Goal: Information Seeking & Learning: Learn about a topic

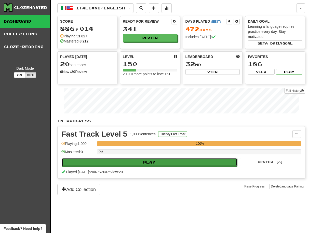
click at [148, 163] on button "Play" at bounding box center [149, 162] width 175 height 9
select select "**"
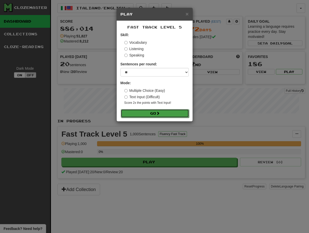
click at [157, 113] on button "Go" at bounding box center [155, 113] width 68 height 9
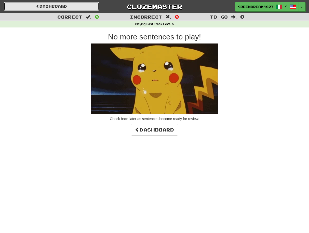
click at [58, 7] on link "Dashboard" at bounding box center [51, 6] width 95 height 9
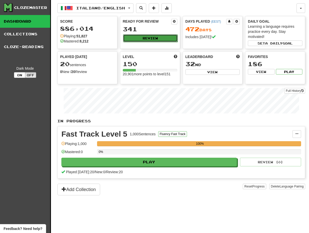
click at [146, 38] on button "Review" at bounding box center [150, 38] width 55 height 8
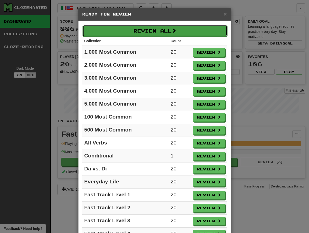
click at [151, 30] on button "Review All" at bounding box center [155, 31] width 145 height 12
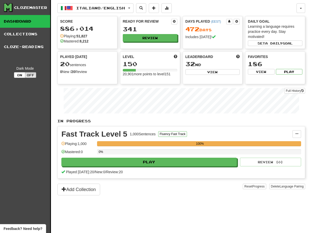
select select "**"
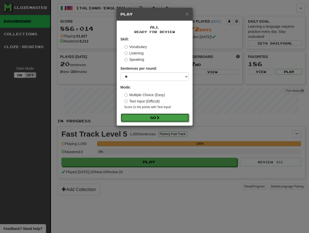
click at [151, 118] on button "Go" at bounding box center [155, 118] width 68 height 9
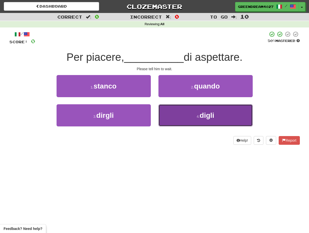
click at [182, 120] on button "4 . digli" at bounding box center [205, 115] width 94 height 22
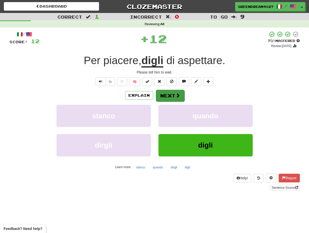
click at [175, 94] on span at bounding box center [177, 95] width 5 height 5
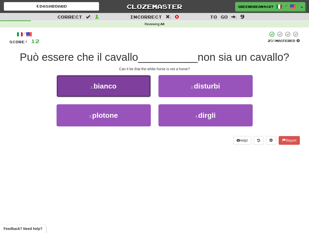
click at [112, 85] on span "bianco" at bounding box center [104, 86] width 23 height 8
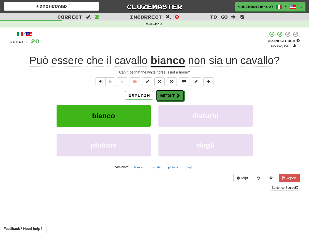
click at [170, 96] on button "Next" at bounding box center [170, 96] width 29 height 12
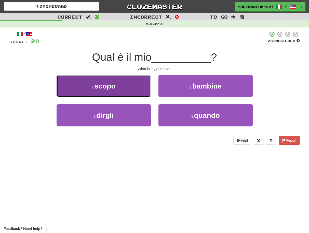
click at [127, 89] on button "1 . scopo" at bounding box center [104, 86] width 94 height 22
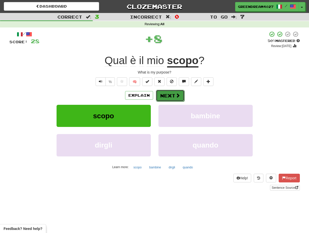
click at [172, 96] on button "Next" at bounding box center [170, 96] width 29 height 12
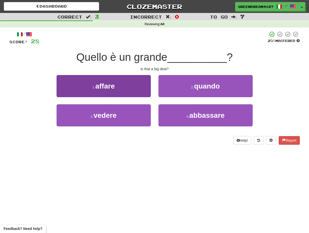
click at [138, 87] on button "1 . affare" at bounding box center [104, 86] width 94 height 22
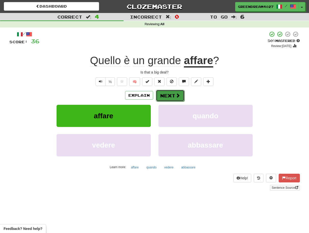
click at [173, 95] on button "Next" at bounding box center [170, 96] width 29 height 12
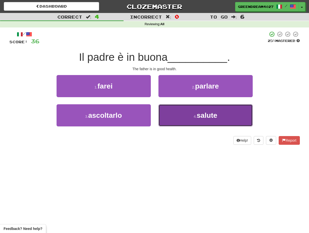
click at [180, 116] on button "4 . salute" at bounding box center [205, 115] width 94 height 22
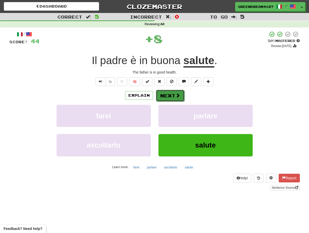
click at [172, 94] on button "Next" at bounding box center [170, 96] width 29 height 12
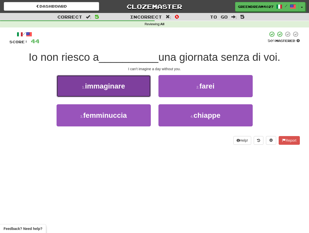
click at [133, 88] on button "1 . immaginare" at bounding box center [104, 86] width 94 height 22
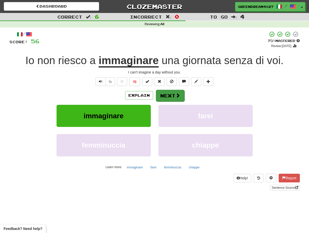
click at [171, 97] on button "Next" at bounding box center [170, 96] width 29 height 12
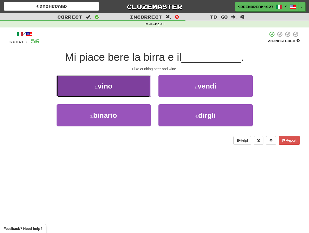
click at [139, 90] on button "1 . vino" at bounding box center [104, 86] width 94 height 22
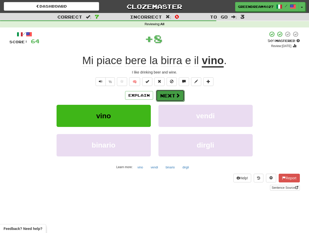
click at [172, 98] on button "Next" at bounding box center [170, 96] width 29 height 12
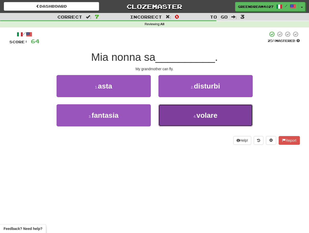
click at [183, 118] on button "4 . volare" at bounding box center [205, 115] width 94 height 22
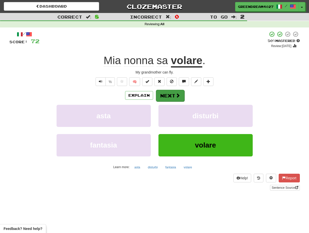
click at [175, 94] on button "Next" at bounding box center [170, 96] width 29 height 12
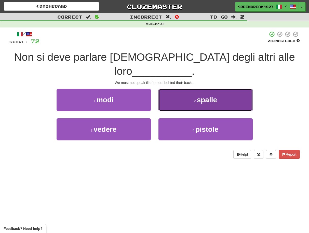
click at [207, 96] on span "spalle" at bounding box center [207, 100] width 20 height 8
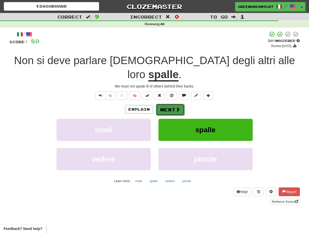
click at [171, 104] on button "Next" at bounding box center [170, 110] width 29 height 12
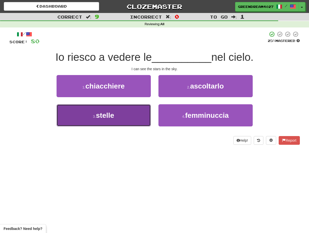
click at [132, 115] on button "3 . stelle" at bounding box center [104, 115] width 94 height 22
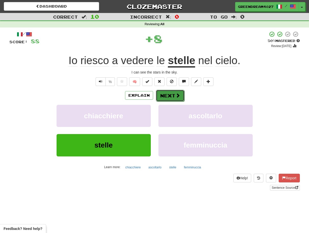
click at [173, 96] on button "Next" at bounding box center [170, 96] width 29 height 12
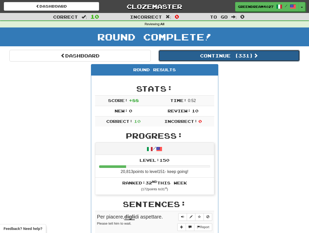
click at [220, 57] on button "Continue ( 331 )" at bounding box center [228, 56] width 141 height 12
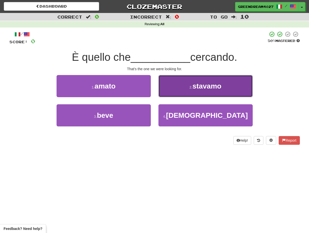
click at [197, 88] on span "stavamo" at bounding box center [207, 86] width 29 height 8
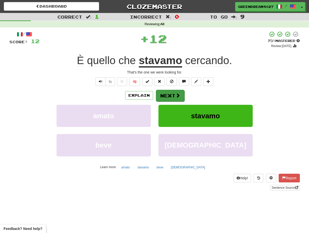
click at [173, 93] on button "Next" at bounding box center [170, 96] width 29 height 12
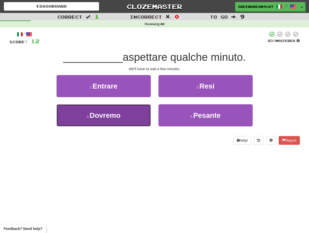
click at [131, 119] on button "3 . Dovremo" at bounding box center [104, 115] width 94 height 22
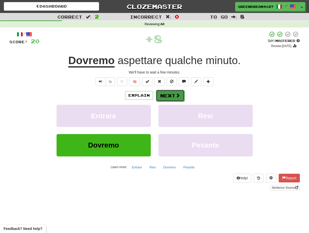
click at [168, 96] on button "Next" at bounding box center [170, 96] width 29 height 12
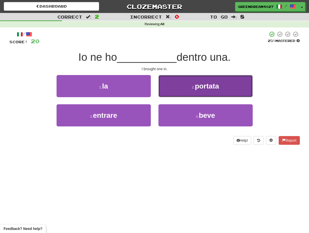
click at [194, 87] on small "2 ." at bounding box center [193, 87] width 3 height 4
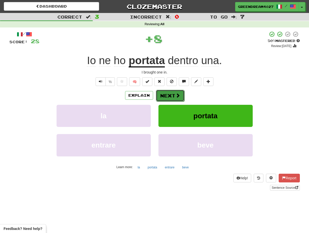
click at [171, 96] on button "Next" at bounding box center [170, 96] width 29 height 12
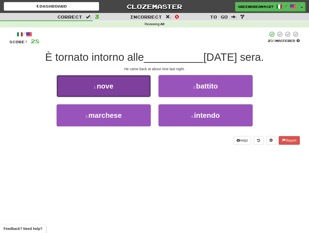
click at [105, 89] on span "nove" at bounding box center [105, 86] width 17 height 8
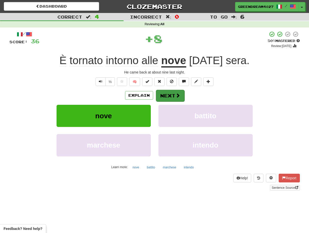
click at [165, 95] on button "Next" at bounding box center [170, 96] width 29 height 12
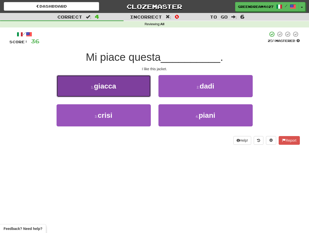
click at [128, 86] on button "1 . giacca" at bounding box center [104, 86] width 94 height 22
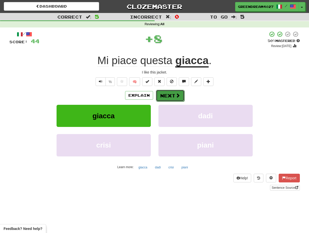
click at [172, 96] on button "Next" at bounding box center [170, 96] width 29 height 12
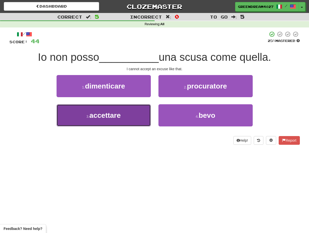
click at [134, 118] on button "3 . accettare" at bounding box center [104, 115] width 94 height 22
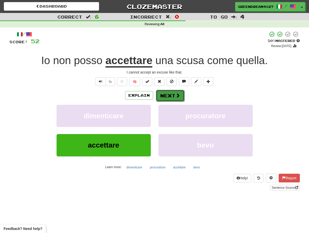
click at [168, 95] on button "Next" at bounding box center [170, 96] width 29 height 12
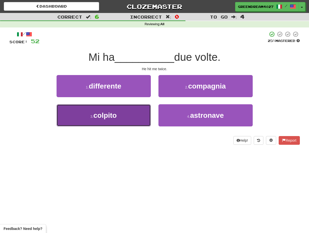
click at [136, 120] on button "3 . colpito" at bounding box center [104, 115] width 94 height 22
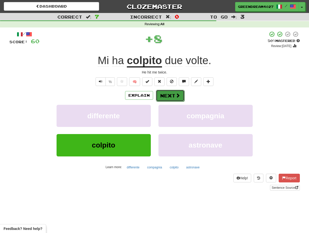
click at [170, 96] on button "Next" at bounding box center [170, 96] width 29 height 12
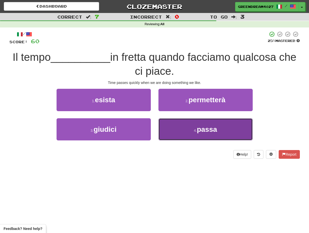
click at [175, 133] on button "4 . passa" at bounding box center [205, 129] width 94 height 22
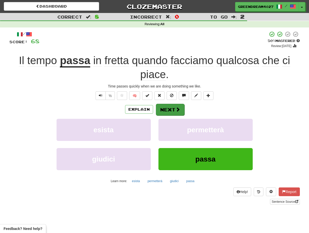
click at [168, 109] on button "Next" at bounding box center [170, 110] width 29 height 12
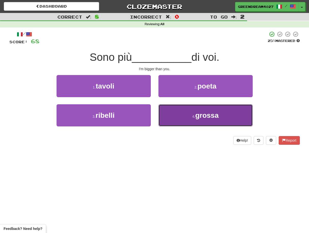
click at [187, 119] on button "4 . grossa" at bounding box center [205, 115] width 94 height 22
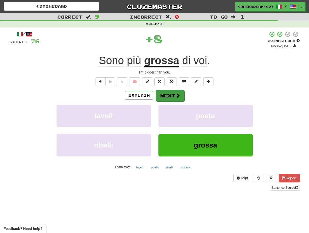
click at [174, 97] on button "Next" at bounding box center [170, 96] width 29 height 12
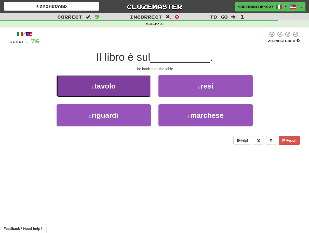
click at [127, 90] on button "1 . tavolo" at bounding box center [104, 86] width 94 height 22
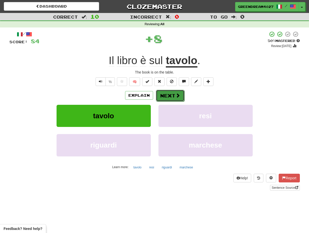
click at [171, 94] on button "Next" at bounding box center [170, 96] width 29 height 12
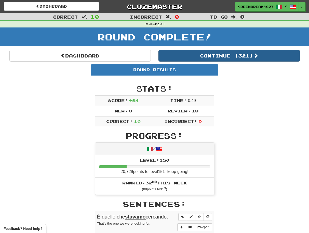
click at [215, 56] on button "Continue ( 321 )" at bounding box center [228, 56] width 141 height 12
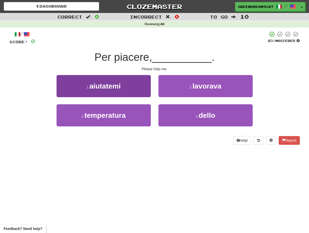
click at [113, 93] on button "1 . aiutatemi" at bounding box center [104, 86] width 94 height 22
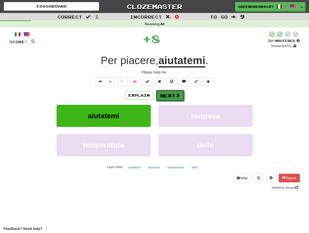
click at [166, 94] on button "Next" at bounding box center [170, 96] width 29 height 12
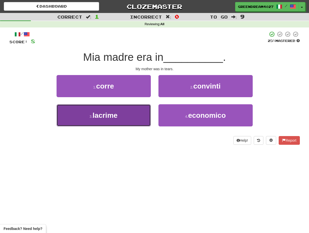
click at [131, 116] on button "3 . lacrime" at bounding box center [104, 115] width 94 height 22
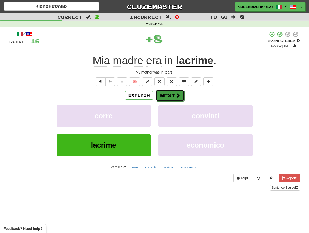
click at [171, 95] on button "Next" at bounding box center [170, 96] width 29 height 12
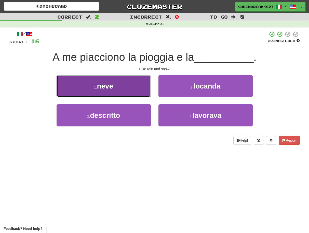
click at [126, 89] on button "1 . neve" at bounding box center [104, 86] width 94 height 22
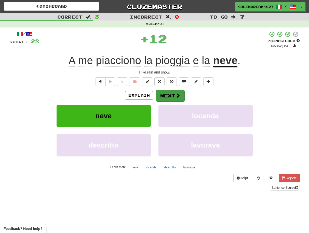
click at [166, 94] on button "Next" at bounding box center [170, 96] width 29 height 12
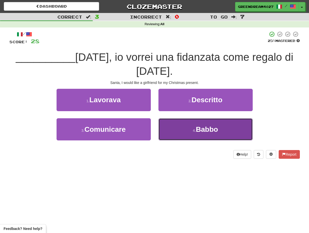
click at [177, 136] on button "4 . Babbo" at bounding box center [205, 129] width 94 height 22
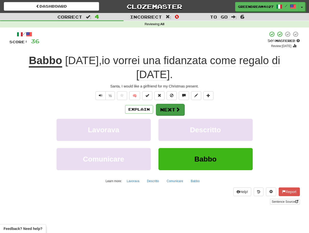
click at [171, 104] on button "Next" at bounding box center [170, 110] width 29 height 12
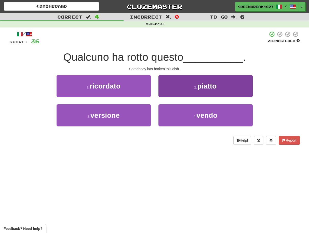
click at [192, 89] on button "2 . piatto" at bounding box center [205, 86] width 94 height 22
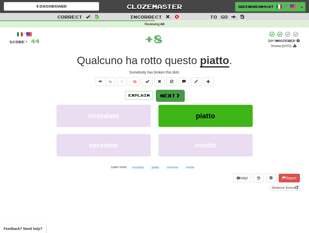
click at [174, 97] on button "Next" at bounding box center [170, 96] width 29 height 12
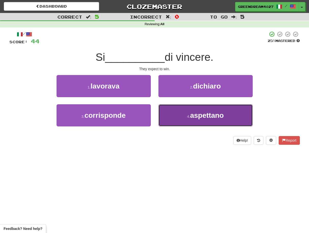
click at [184, 117] on button "4 . aspettano" at bounding box center [205, 115] width 94 height 22
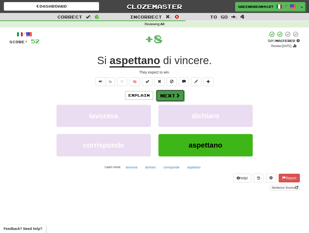
click at [171, 95] on button "Next" at bounding box center [170, 96] width 29 height 12
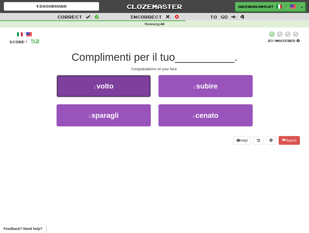
click at [123, 89] on button "1 . volto" at bounding box center [104, 86] width 94 height 22
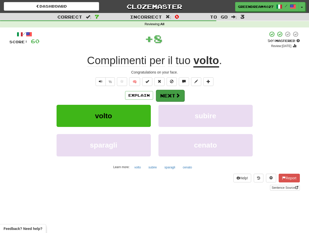
click at [168, 94] on button "Next" at bounding box center [170, 96] width 29 height 12
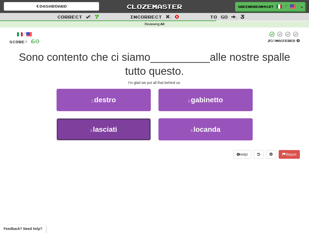
click at [123, 135] on button "3 . lasciati" at bounding box center [104, 129] width 94 height 22
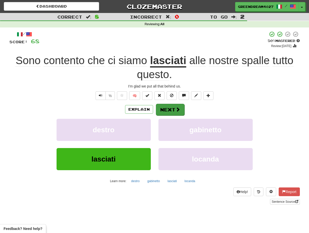
click at [173, 109] on button "Next" at bounding box center [170, 110] width 29 height 12
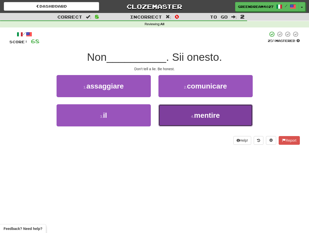
click at [187, 116] on button "4 . mentire" at bounding box center [205, 115] width 94 height 22
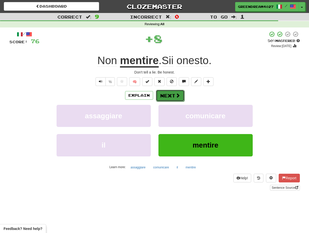
click at [170, 96] on button "Next" at bounding box center [170, 96] width 29 height 12
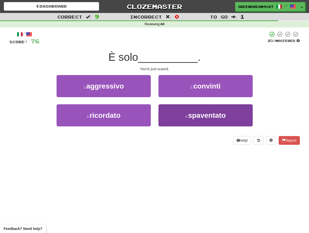
click at [177, 114] on button "4 . spaventato" at bounding box center [205, 115] width 94 height 22
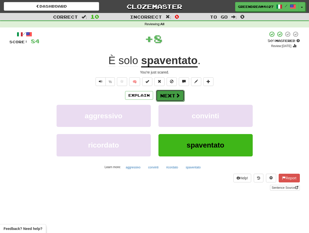
click at [170, 96] on button "Next" at bounding box center [170, 96] width 29 height 12
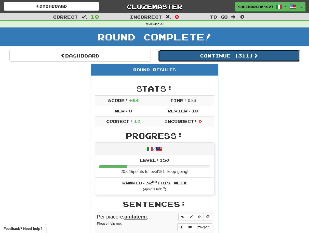
click at [217, 57] on button "Continue ( 311 )" at bounding box center [228, 56] width 141 height 12
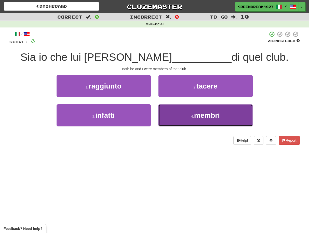
click at [195, 117] on span "membri" at bounding box center [207, 116] width 26 height 8
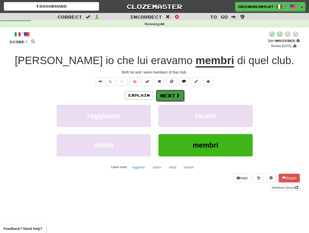
click at [172, 94] on button "Next" at bounding box center [170, 96] width 29 height 12
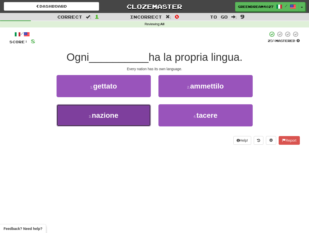
click at [132, 117] on button "3 . nazione" at bounding box center [104, 115] width 94 height 22
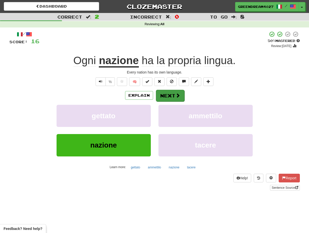
click at [170, 96] on button "Next" at bounding box center [170, 96] width 29 height 12
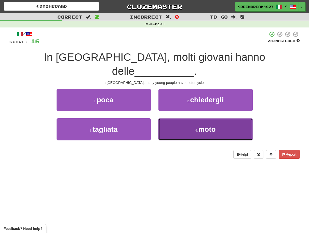
click at [180, 118] on button "4 . moto" at bounding box center [205, 129] width 94 height 22
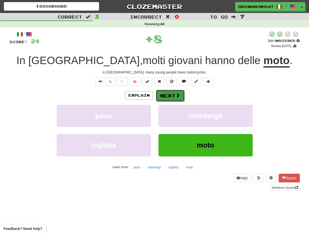
click at [169, 96] on button "Next" at bounding box center [170, 96] width 29 height 12
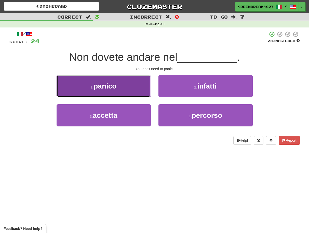
click at [131, 90] on button "1 . panico" at bounding box center [104, 86] width 94 height 22
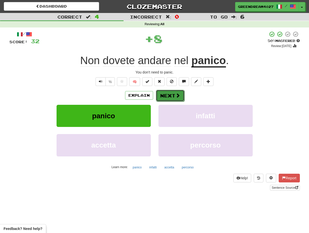
click at [167, 94] on button "Next" at bounding box center [170, 96] width 29 height 12
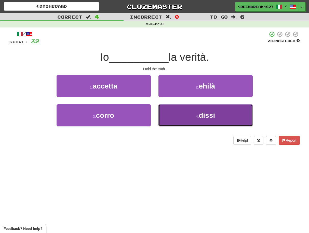
click at [174, 114] on button "4 . dissi" at bounding box center [205, 115] width 94 height 22
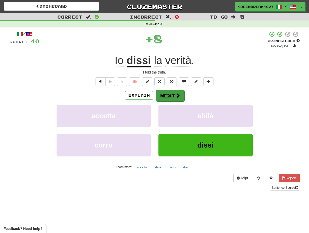
click at [163, 96] on button "Next" at bounding box center [170, 96] width 29 height 12
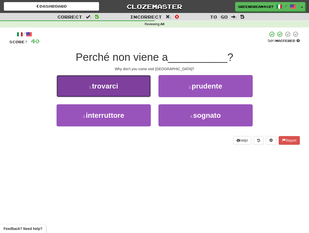
click at [119, 87] on button "1 . trovarci" at bounding box center [104, 86] width 94 height 22
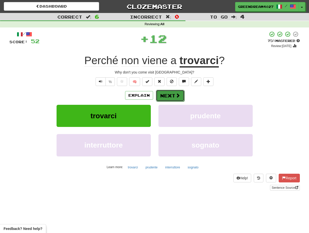
click at [167, 95] on button "Next" at bounding box center [170, 96] width 29 height 12
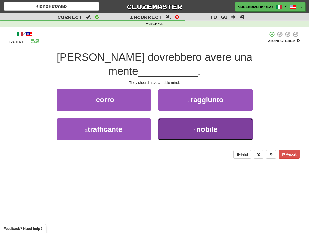
click at [174, 118] on button "4 . nobile" at bounding box center [205, 129] width 94 height 22
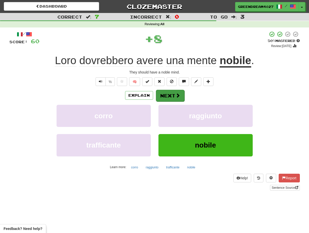
click at [169, 95] on button "Next" at bounding box center [170, 96] width 29 height 12
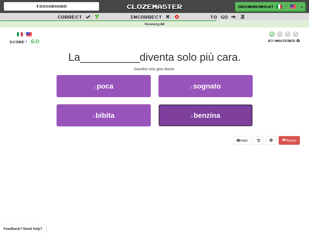
click at [172, 119] on button "4 . benzina" at bounding box center [205, 115] width 94 height 22
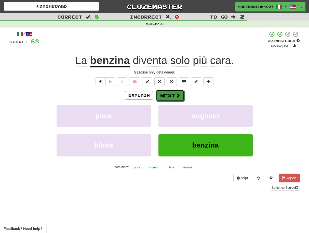
click at [168, 96] on button "Next" at bounding box center [170, 96] width 29 height 12
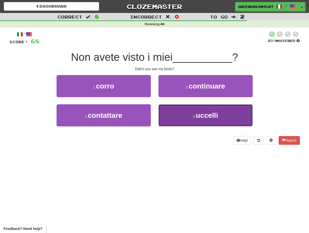
click at [178, 121] on button "4 . uccelli" at bounding box center [205, 115] width 94 height 22
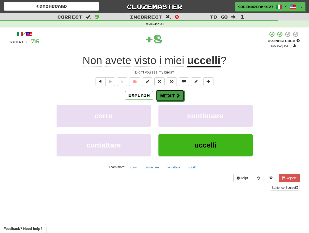
click at [169, 97] on button "Next" at bounding box center [170, 96] width 29 height 12
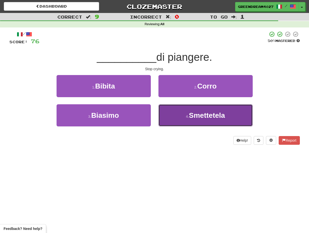
click at [177, 120] on button "4 . Smettetela" at bounding box center [205, 115] width 94 height 22
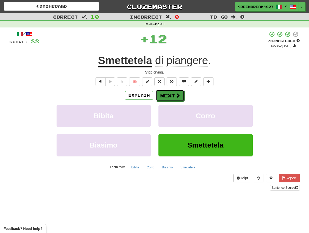
click at [166, 96] on button "Next" at bounding box center [170, 96] width 29 height 12
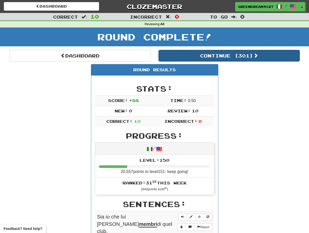
click at [200, 55] on button "Continue ( 301 )" at bounding box center [228, 56] width 141 height 12
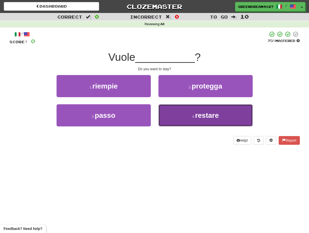
click at [184, 114] on button "4 . restare" at bounding box center [205, 115] width 94 height 22
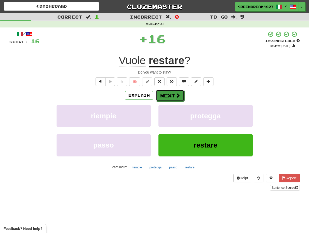
click at [173, 96] on button "Next" at bounding box center [170, 96] width 29 height 12
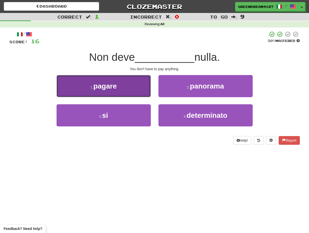
click at [135, 94] on button "1 . pagare" at bounding box center [104, 86] width 94 height 22
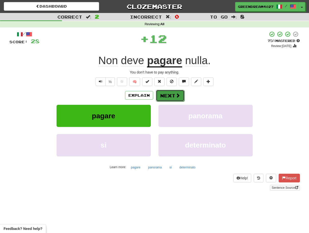
click at [170, 97] on button "Next" at bounding box center [170, 96] width 29 height 12
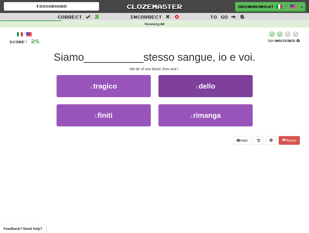
click at [174, 85] on button "2 . dello" at bounding box center [205, 86] width 94 height 22
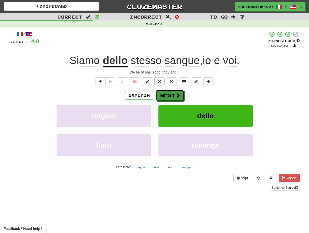
click at [167, 95] on button "Next" at bounding box center [170, 96] width 29 height 12
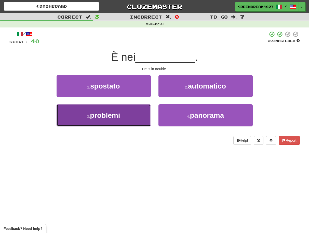
click at [131, 122] on button "3 . problemi" at bounding box center [104, 115] width 94 height 22
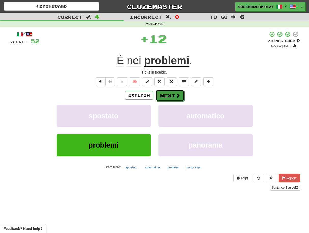
click at [167, 96] on button "Next" at bounding box center [170, 96] width 29 height 12
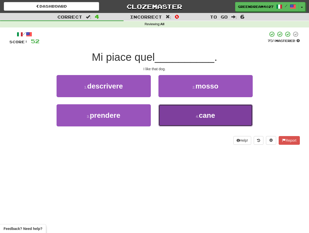
click at [172, 117] on button "4 . cane" at bounding box center [205, 115] width 94 height 22
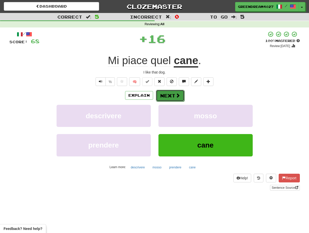
click at [169, 95] on button "Next" at bounding box center [170, 96] width 29 height 12
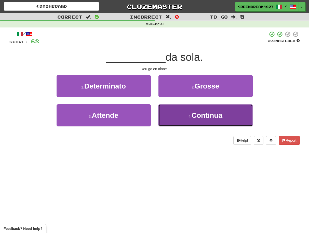
click at [174, 117] on button "4 . Continua" at bounding box center [205, 115] width 94 height 22
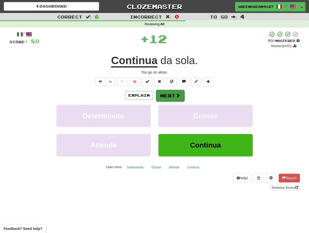
click at [170, 96] on button "Next" at bounding box center [170, 96] width 29 height 12
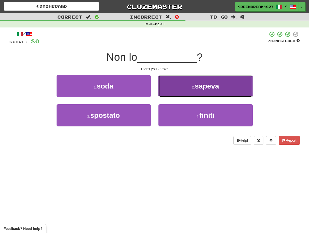
click at [180, 88] on button "2 . sapeva" at bounding box center [205, 86] width 94 height 22
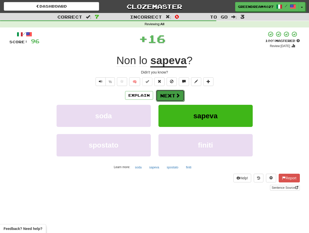
click at [172, 94] on button "Next" at bounding box center [170, 96] width 29 height 12
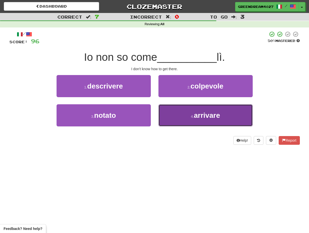
click at [185, 119] on button "4 . arrivare" at bounding box center [205, 115] width 94 height 22
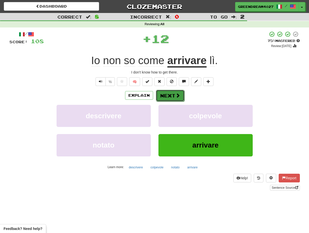
click at [173, 95] on button "Next" at bounding box center [170, 96] width 29 height 12
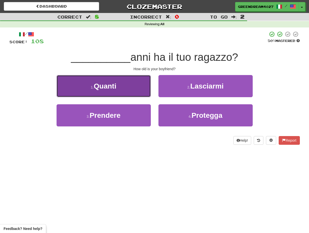
click at [129, 88] on button "1 . Quanti" at bounding box center [104, 86] width 94 height 22
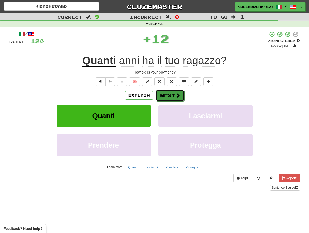
click at [167, 94] on button "Next" at bounding box center [170, 96] width 29 height 12
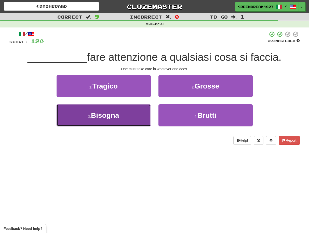
click at [132, 120] on button "3 . Bisogna" at bounding box center [104, 115] width 94 height 22
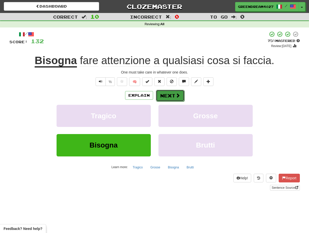
click at [171, 95] on button "Next" at bounding box center [170, 96] width 29 height 12
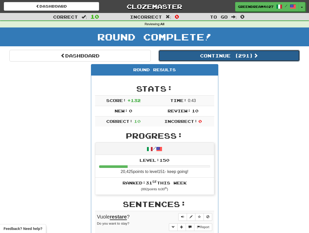
click at [220, 55] on button "Continue ( 291 )" at bounding box center [228, 56] width 141 height 12
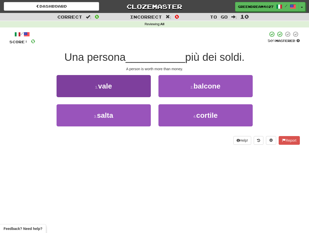
click at [125, 86] on button "1 . vale" at bounding box center [104, 86] width 94 height 22
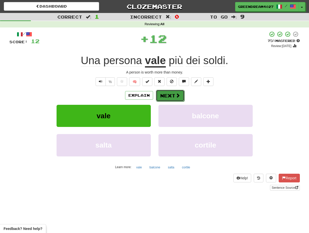
click at [171, 95] on button "Next" at bounding box center [170, 96] width 29 height 12
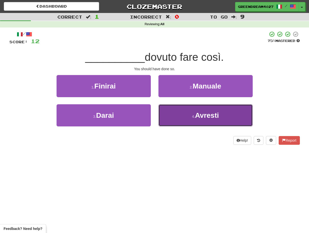
click at [182, 118] on button "4 . Avresti" at bounding box center [205, 115] width 94 height 22
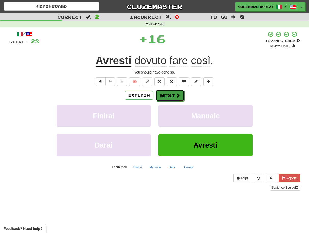
click at [166, 95] on button "Next" at bounding box center [170, 96] width 29 height 12
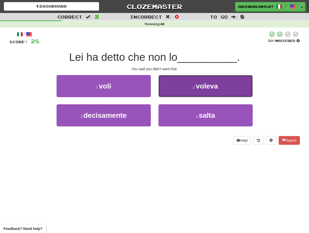
click at [185, 89] on button "2 . voleva" at bounding box center [205, 86] width 94 height 22
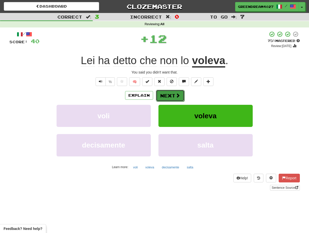
click at [169, 97] on button "Next" at bounding box center [170, 96] width 29 height 12
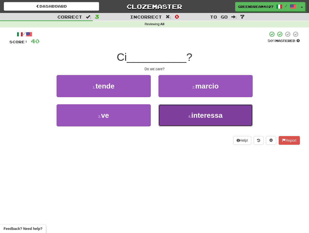
click at [193, 118] on span "interessa" at bounding box center [206, 116] width 31 height 8
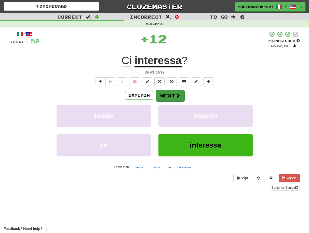
click at [173, 96] on button "Next" at bounding box center [170, 96] width 29 height 12
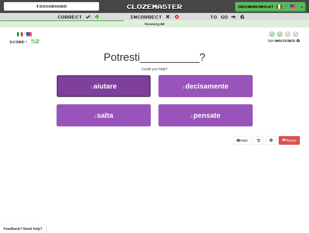
click at [130, 92] on button "1 . aiutare" at bounding box center [104, 86] width 94 height 22
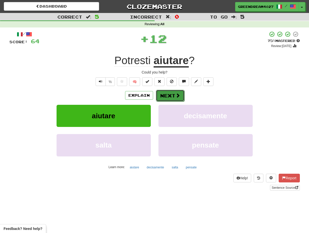
click at [167, 96] on button "Next" at bounding box center [170, 96] width 29 height 12
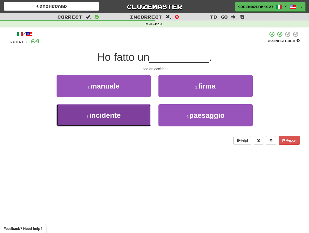
click at [139, 117] on button "3 . incidente" at bounding box center [104, 115] width 94 height 22
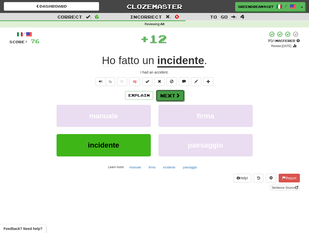
click at [169, 95] on button "Next" at bounding box center [170, 96] width 29 height 12
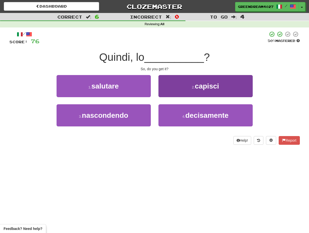
click at [186, 86] on button "2 . capisci" at bounding box center [205, 86] width 94 height 22
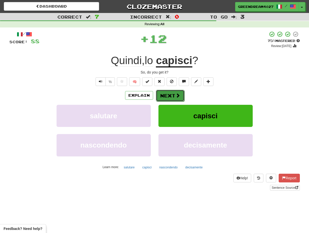
click at [172, 95] on button "Next" at bounding box center [170, 96] width 29 height 12
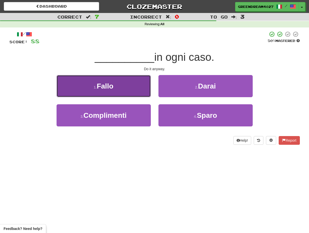
click at [135, 94] on button "1 . Fallo" at bounding box center [104, 86] width 94 height 22
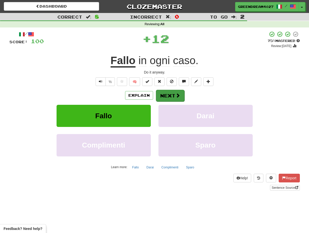
click at [171, 96] on button "Next" at bounding box center [170, 96] width 29 height 12
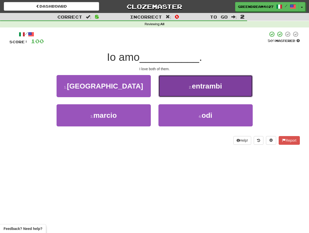
click at [181, 91] on button "2 . entrambi" at bounding box center [205, 86] width 94 height 22
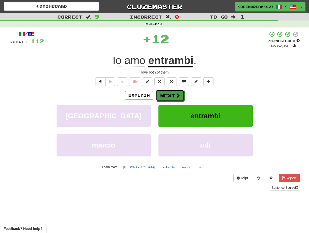
click at [169, 94] on button "Next" at bounding box center [170, 96] width 29 height 12
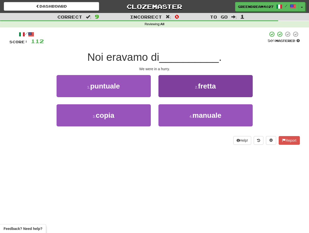
click at [181, 88] on button "2 . fretta" at bounding box center [205, 86] width 94 height 22
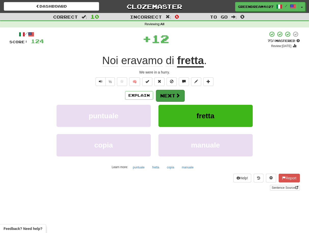
click at [174, 95] on button "Next" at bounding box center [170, 96] width 29 height 12
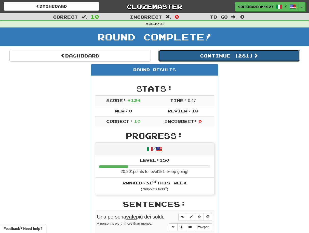
click at [209, 56] on button "Continue ( 281 )" at bounding box center [228, 56] width 141 height 12
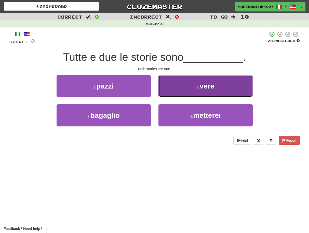
click at [211, 86] on span "vere" at bounding box center [207, 86] width 15 height 8
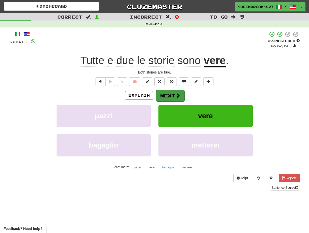
click at [173, 96] on button "Next" at bounding box center [170, 96] width 29 height 12
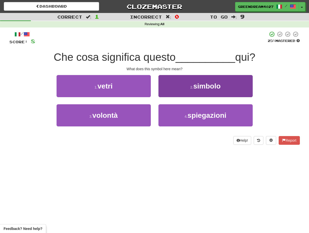
click at [195, 87] on span "simbolo" at bounding box center [206, 86] width 27 height 8
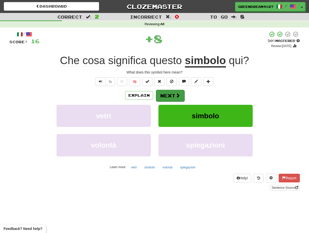
click at [175, 96] on span at bounding box center [177, 95] width 5 height 5
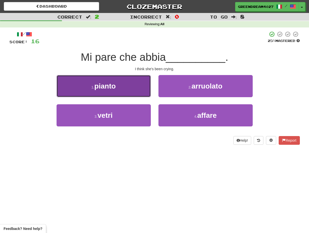
click at [134, 92] on button "1 . pianto" at bounding box center [104, 86] width 94 height 22
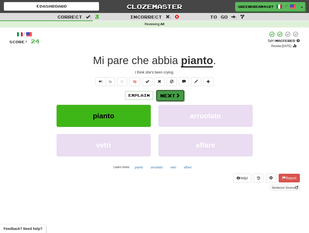
click at [168, 94] on button "Next" at bounding box center [170, 96] width 29 height 12
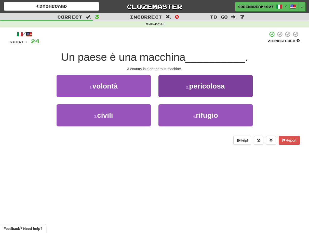
click at [205, 87] on span "pericolosa" at bounding box center [207, 86] width 36 height 8
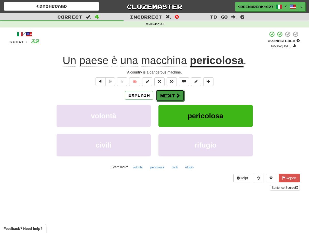
click at [170, 94] on button "Next" at bounding box center [170, 96] width 29 height 12
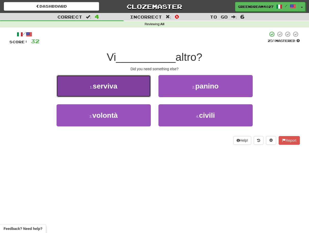
click at [125, 89] on button "1 . serviva" at bounding box center [104, 86] width 94 height 22
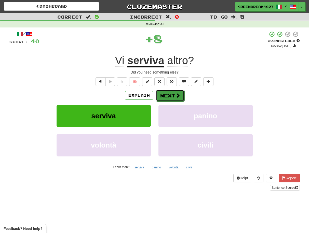
click at [164, 96] on button "Next" at bounding box center [170, 96] width 29 height 12
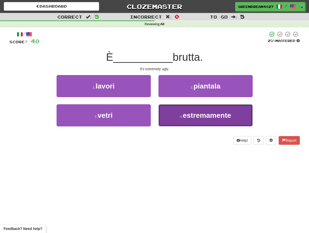
click at [176, 120] on button "4 . estremamente" at bounding box center [205, 115] width 94 height 22
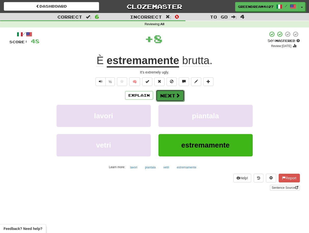
click at [168, 96] on button "Next" at bounding box center [170, 96] width 29 height 12
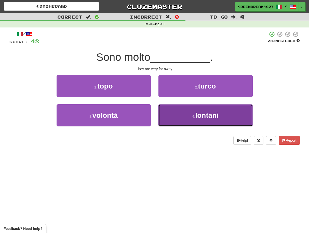
click at [173, 119] on button "4 . lontani" at bounding box center [205, 115] width 94 height 22
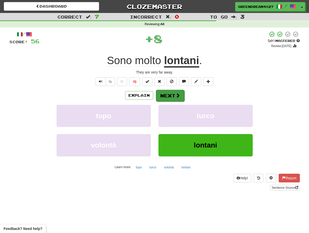
click at [169, 98] on button "Next" at bounding box center [170, 96] width 29 height 12
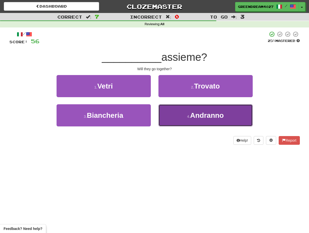
click at [172, 118] on button "4 . Andranno" at bounding box center [205, 115] width 94 height 22
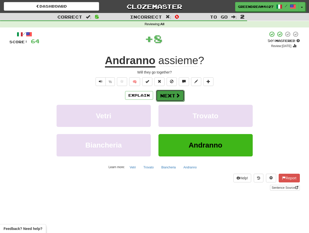
click at [168, 96] on button "Next" at bounding box center [170, 96] width 29 height 12
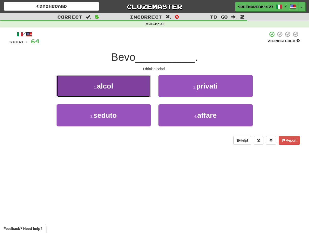
click at [130, 91] on button "1 . alcol" at bounding box center [104, 86] width 94 height 22
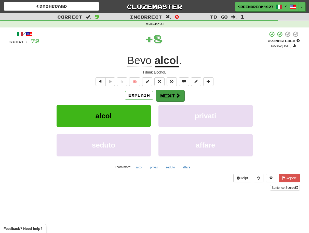
click at [167, 96] on button "Next" at bounding box center [170, 96] width 29 height 12
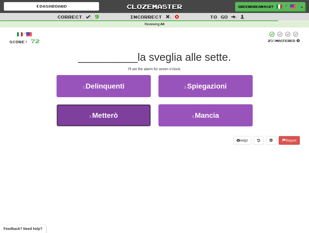
click at [134, 116] on button "3 . Metterò" at bounding box center [104, 115] width 94 height 22
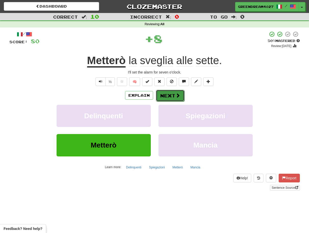
click at [169, 96] on button "Next" at bounding box center [170, 96] width 29 height 12
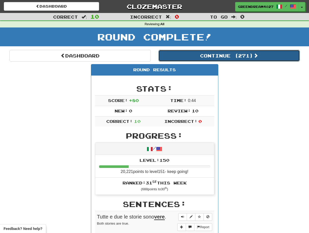
click at [201, 58] on button "Continue ( 271 )" at bounding box center [228, 56] width 141 height 12
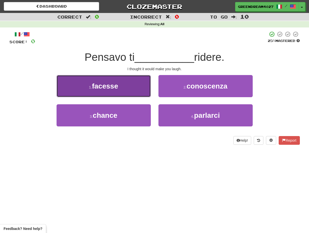
click at [111, 88] on span "facesse" at bounding box center [105, 86] width 26 height 8
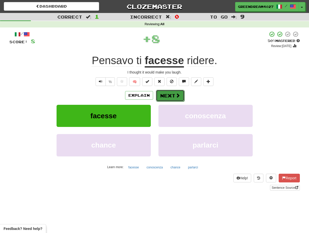
click at [169, 97] on button "Next" at bounding box center [170, 96] width 29 height 12
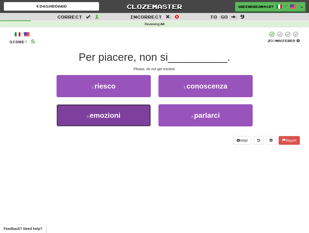
click at [143, 118] on button "3 . emozioni" at bounding box center [104, 115] width 94 height 22
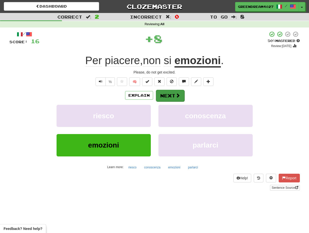
click at [164, 96] on button "Next" at bounding box center [170, 96] width 29 height 12
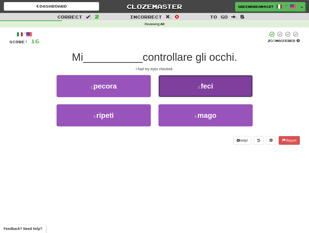
click at [176, 92] on button "2 . feci" at bounding box center [205, 86] width 94 height 22
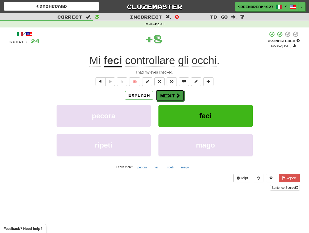
click at [169, 96] on button "Next" at bounding box center [170, 96] width 29 height 12
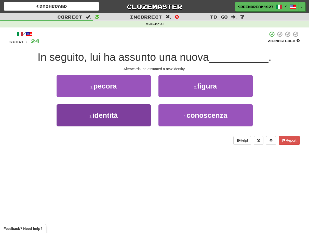
click at [135, 119] on button "3 . identità" at bounding box center [104, 115] width 94 height 22
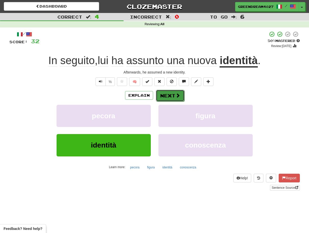
click at [166, 95] on button "Next" at bounding box center [170, 96] width 29 height 12
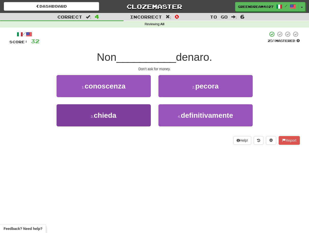
click at [136, 117] on button "3 . chieda" at bounding box center [104, 115] width 94 height 22
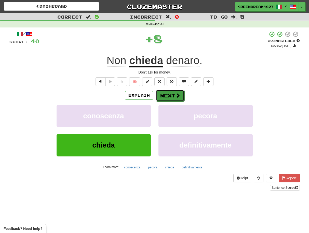
click at [166, 96] on button "Next" at bounding box center [170, 96] width 29 height 12
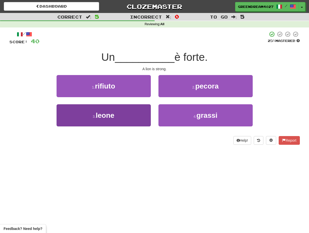
click at [139, 119] on button "3 . leone" at bounding box center [104, 115] width 94 height 22
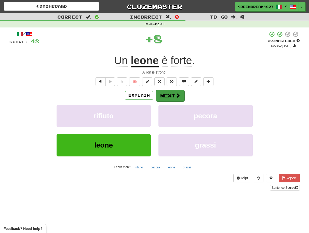
click at [167, 96] on button "Next" at bounding box center [170, 96] width 29 height 12
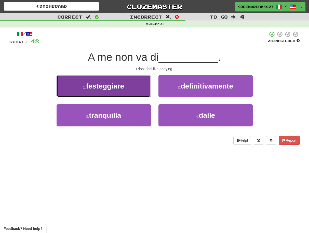
click at [123, 87] on span "festeggiare" at bounding box center [105, 86] width 38 height 8
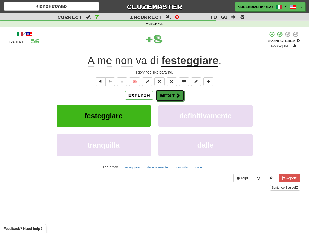
click at [168, 94] on button "Next" at bounding box center [170, 96] width 29 height 12
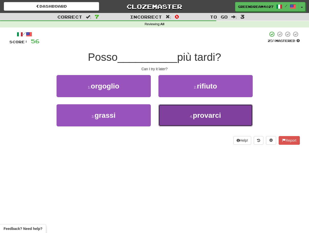
click at [177, 111] on button "4 . provarci" at bounding box center [205, 115] width 94 height 22
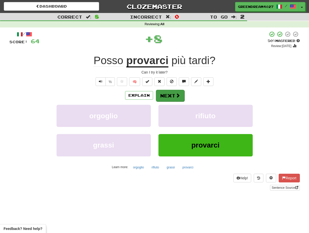
click at [168, 95] on button "Next" at bounding box center [170, 96] width 29 height 12
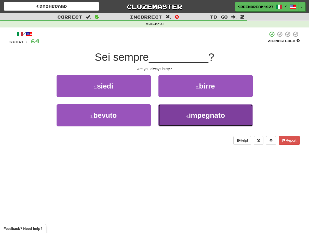
click at [177, 117] on button "4 . impegnato" at bounding box center [205, 115] width 94 height 22
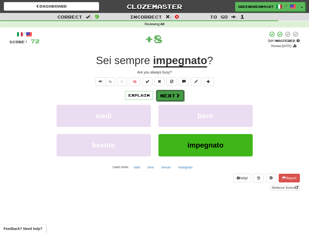
click at [171, 97] on button "Next" at bounding box center [170, 96] width 29 height 12
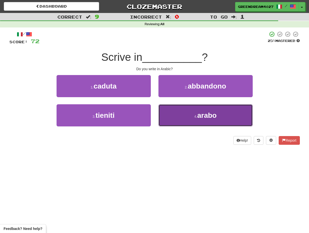
click at [175, 116] on button "4 . arabo" at bounding box center [205, 115] width 94 height 22
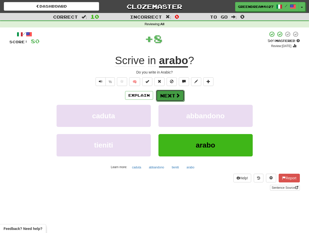
click at [170, 96] on button "Next" at bounding box center [170, 96] width 29 height 12
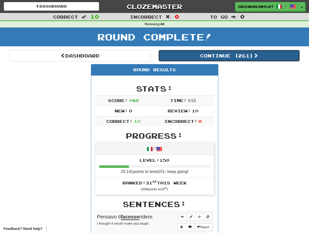
click at [210, 56] on button "Continue ( 261 )" at bounding box center [228, 56] width 141 height 12
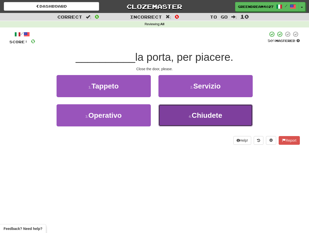
click at [176, 117] on button "4 . Chiudete" at bounding box center [205, 115] width 94 height 22
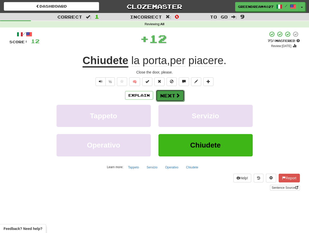
click at [167, 94] on button "Next" at bounding box center [170, 96] width 29 height 12
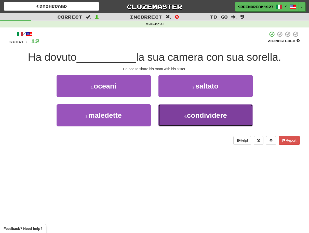
click at [175, 120] on button "4 . condividere" at bounding box center [205, 115] width 94 height 22
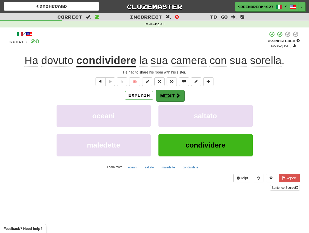
click at [167, 95] on button "Next" at bounding box center [170, 96] width 29 height 12
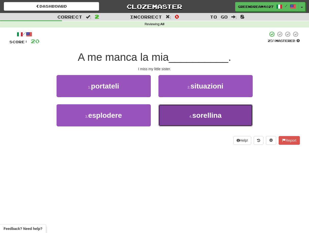
click at [184, 119] on button "4 . sorellina" at bounding box center [205, 115] width 94 height 22
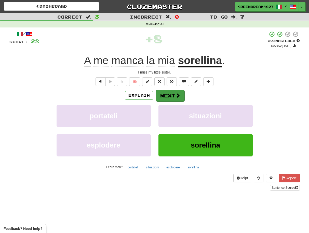
click at [173, 96] on button "Next" at bounding box center [170, 96] width 29 height 12
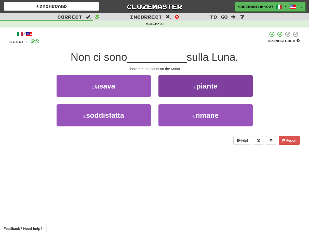
click at [194, 89] on small "2 ." at bounding box center [194, 87] width 3 height 4
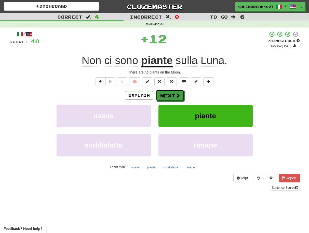
click at [173, 94] on button "Next" at bounding box center [170, 96] width 29 height 12
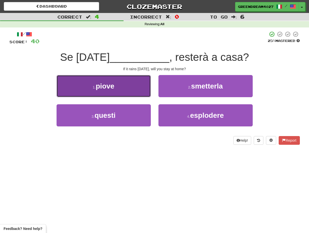
click at [133, 88] on button "1 . piove" at bounding box center [104, 86] width 94 height 22
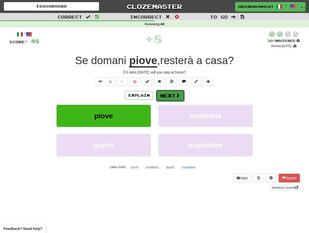
click at [168, 95] on button "Next" at bounding box center [170, 96] width 29 height 12
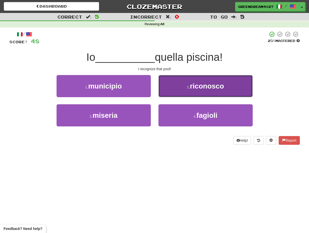
click at [181, 91] on button "2 . riconosco" at bounding box center [205, 86] width 94 height 22
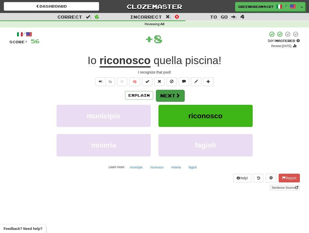
click at [169, 95] on button "Next" at bounding box center [170, 96] width 29 height 12
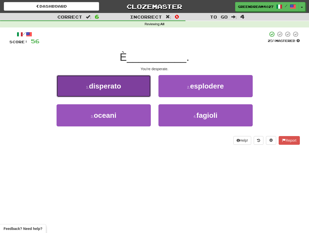
click at [125, 90] on button "1 . disperato" at bounding box center [104, 86] width 94 height 22
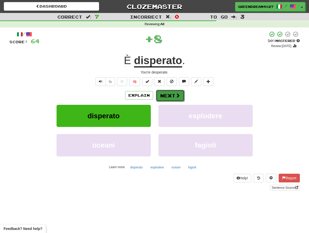
click at [163, 96] on button "Next" at bounding box center [170, 96] width 29 height 12
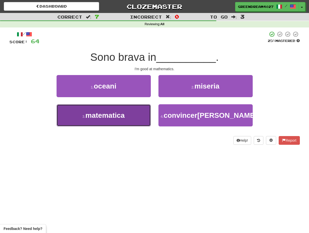
click at [139, 120] on button "3 . matematica" at bounding box center [104, 115] width 94 height 22
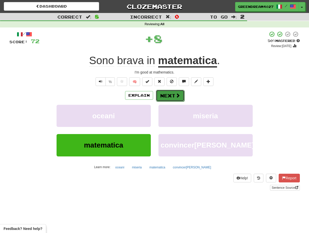
click at [166, 96] on button "Next" at bounding box center [170, 96] width 29 height 12
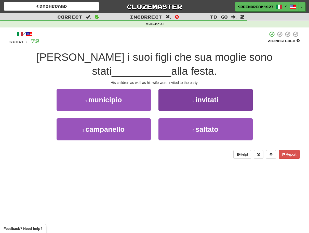
click at [204, 101] on span "invitati" at bounding box center [206, 100] width 23 height 8
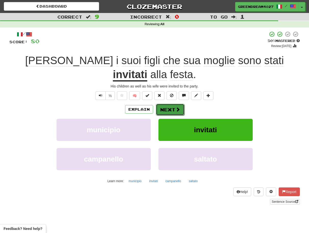
click at [169, 104] on button "Next" at bounding box center [170, 110] width 29 height 12
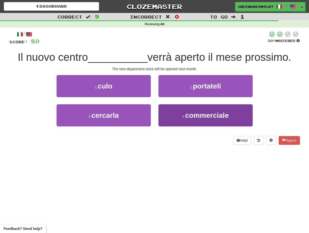
click at [184, 117] on small "4 ." at bounding box center [183, 117] width 3 height 4
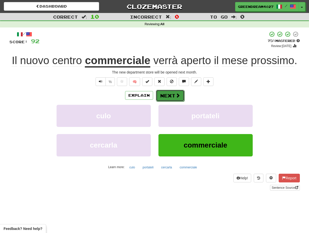
click at [168, 95] on button "Next" at bounding box center [170, 96] width 29 height 12
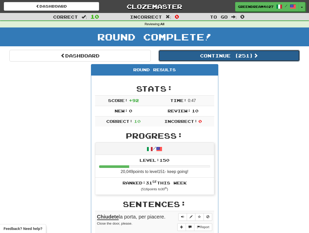
click at [212, 54] on button "Continue ( 251 )" at bounding box center [228, 56] width 141 height 12
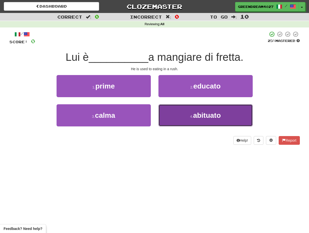
click at [172, 111] on button "4 . abituato" at bounding box center [205, 115] width 94 height 22
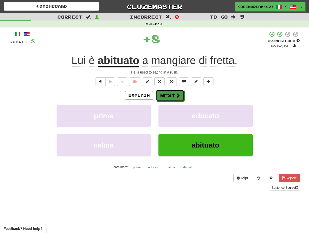
click at [170, 96] on button "Next" at bounding box center [170, 96] width 29 height 12
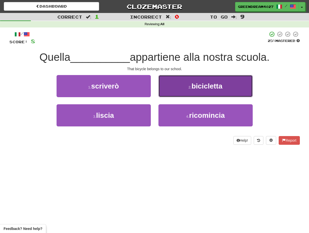
click at [191, 90] on button "2 . bicicletta" at bounding box center [205, 86] width 94 height 22
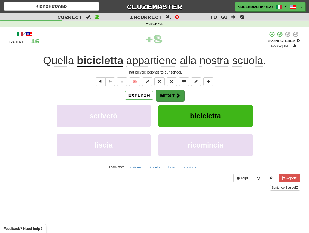
click at [168, 96] on button "Next" at bounding box center [170, 96] width 29 height 12
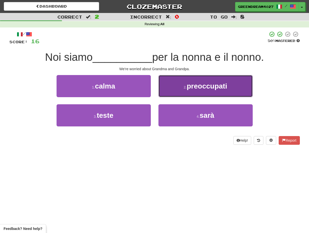
click at [187, 91] on button "2 . preoccupati" at bounding box center [205, 86] width 94 height 22
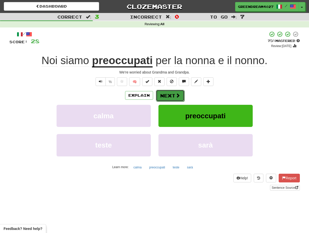
click at [169, 98] on button "Next" at bounding box center [170, 96] width 29 height 12
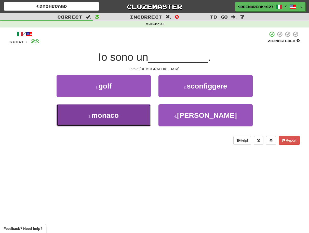
click at [131, 120] on button "3 . monaco" at bounding box center [104, 115] width 94 height 22
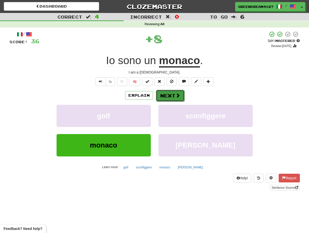
click at [163, 96] on button "Next" at bounding box center [170, 96] width 29 height 12
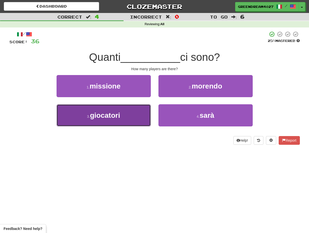
click at [136, 116] on button "3 . giocatori" at bounding box center [104, 115] width 94 height 22
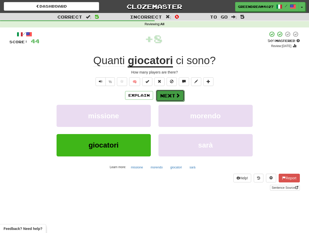
click at [168, 95] on button "Next" at bounding box center [170, 96] width 29 height 12
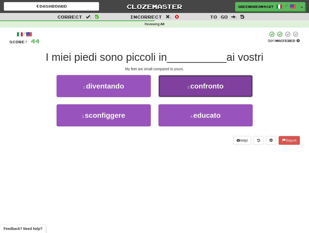
click at [188, 91] on button "2 . confronto" at bounding box center [205, 86] width 94 height 22
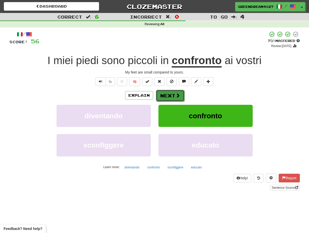
click at [170, 96] on button "Next" at bounding box center [170, 96] width 29 height 12
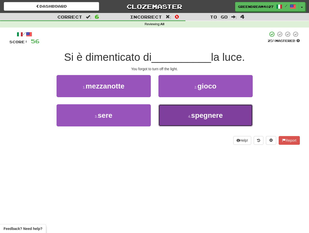
click at [183, 118] on button "4 . spegnere" at bounding box center [205, 115] width 94 height 22
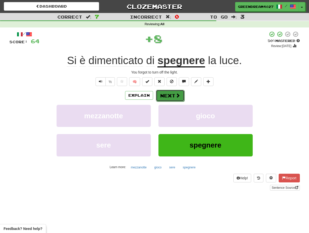
click at [173, 97] on button "Next" at bounding box center [170, 96] width 29 height 12
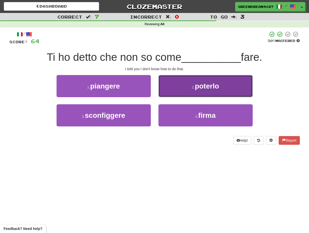
click at [182, 88] on button "2 . poterlo" at bounding box center [205, 86] width 94 height 22
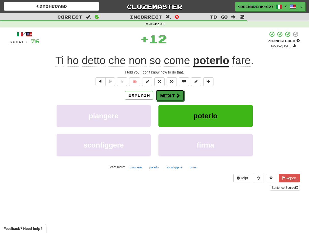
click at [168, 95] on button "Next" at bounding box center [170, 96] width 29 height 12
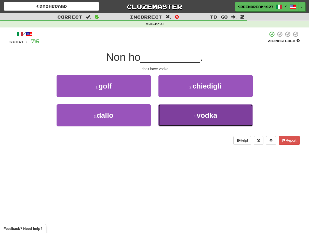
click at [179, 117] on button "4 . vodka" at bounding box center [205, 115] width 94 height 22
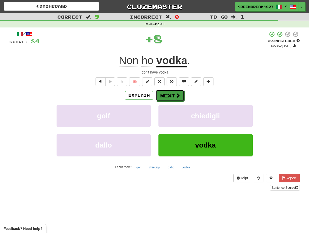
click at [171, 94] on button "Next" at bounding box center [170, 96] width 29 height 12
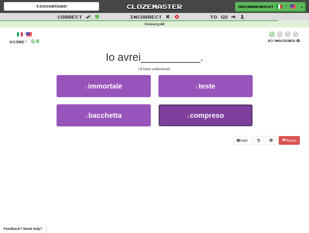
click at [174, 116] on button "4 . compreso" at bounding box center [205, 115] width 94 height 22
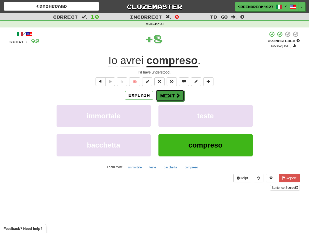
click at [168, 96] on button "Next" at bounding box center [170, 96] width 29 height 12
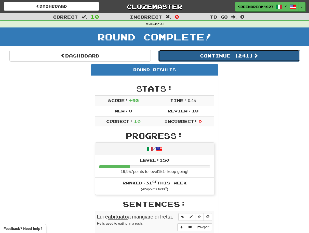
click at [204, 56] on button "Continue ( 241 )" at bounding box center [228, 56] width 141 height 12
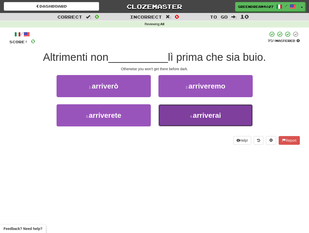
click at [194, 117] on span "arriverai" at bounding box center [207, 116] width 28 height 8
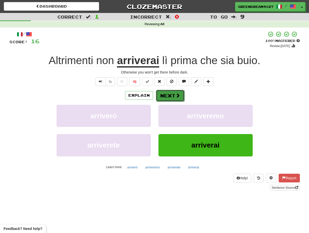
click at [168, 94] on button "Next" at bounding box center [170, 96] width 29 height 12
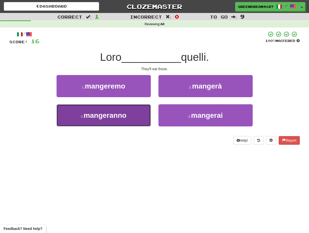
click at [134, 118] on button "3 . mangeranno" at bounding box center [104, 115] width 94 height 22
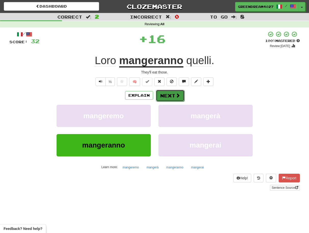
click at [166, 96] on button "Next" at bounding box center [170, 96] width 29 height 12
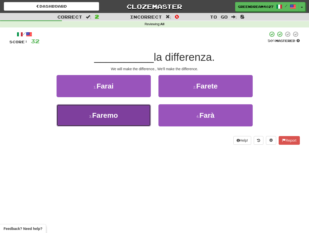
click at [134, 120] on button "3 . Faremo" at bounding box center [104, 115] width 94 height 22
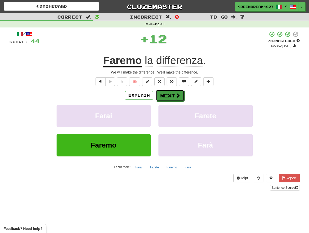
click at [168, 97] on button "Next" at bounding box center [170, 96] width 29 height 12
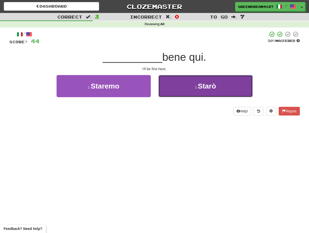
click at [185, 92] on button "2 . Starò" at bounding box center [205, 86] width 94 height 22
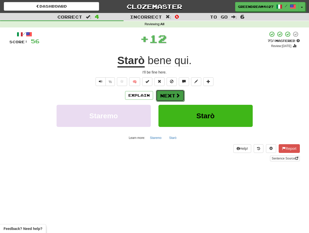
click at [170, 96] on button "Next" at bounding box center [170, 96] width 29 height 12
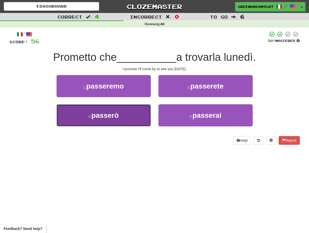
click at [134, 114] on button "3 . passerò" at bounding box center [104, 115] width 94 height 22
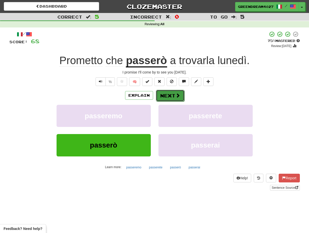
click at [166, 95] on button "Next" at bounding box center [170, 96] width 29 height 12
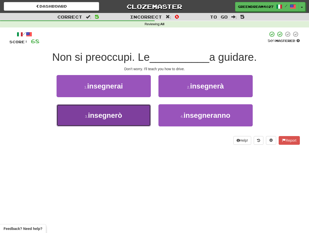
click at [137, 120] on button "3 . insegnerò" at bounding box center [104, 115] width 94 height 22
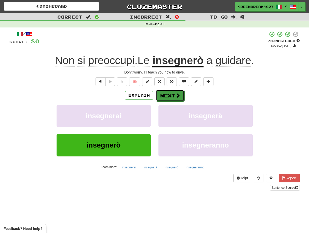
click at [169, 96] on button "Next" at bounding box center [170, 96] width 29 height 12
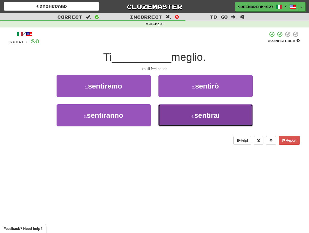
click at [181, 116] on button "4 . sentirai" at bounding box center [205, 115] width 94 height 22
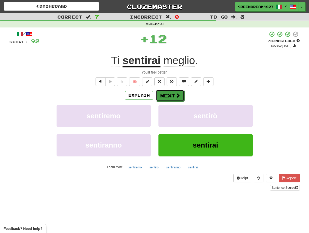
click at [166, 95] on button "Next" at bounding box center [170, 96] width 29 height 12
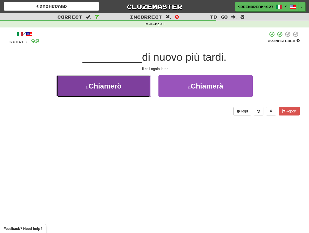
click at [135, 90] on button "1 . Chiamerò" at bounding box center [104, 86] width 94 height 22
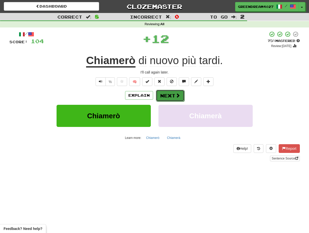
click at [168, 96] on button "Next" at bounding box center [170, 96] width 29 height 12
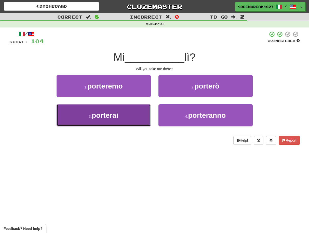
click at [137, 113] on button "3 . porterai" at bounding box center [104, 115] width 94 height 22
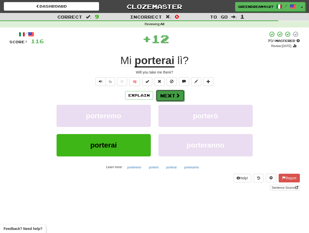
click at [168, 97] on button "Next" at bounding box center [170, 96] width 29 height 12
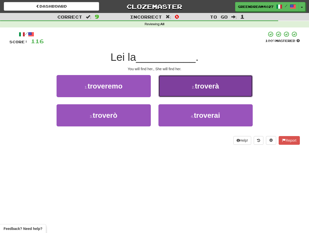
click at [183, 90] on button "2 . troverà" at bounding box center [205, 86] width 94 height 22
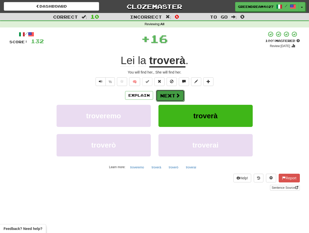
click at [170, 97] on button "Next" at bounding box center [170, 96] width 29 height 12
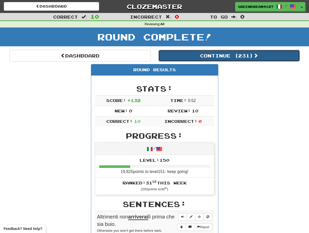
click at [199, 55] on button "Continue ( 231 )" at bounding box center [228, 56] width 141 height 12
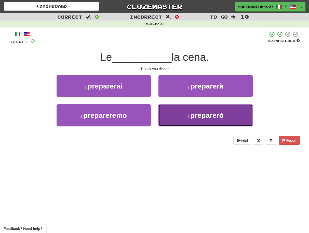
click at [198, 116] on span "preparerò" at bounding box center [206, 116] width 33 height 8
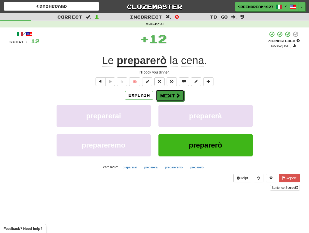
click at [174, 96] on button "Next" at bounding box center [170, 96] width 29 height 12
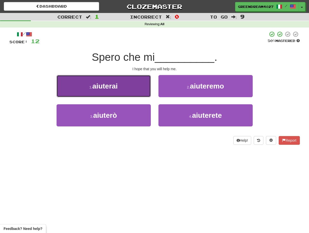
click at [131, 89] on button "1 . aiuterai" at bounding box center [104, 86] width 94 height 22
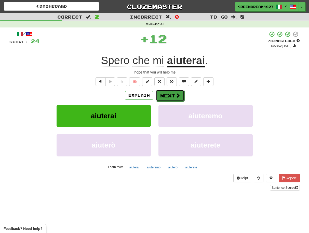
click at [167, 95] on button "Next" at bounding box center [170, 96] width 29 height 12
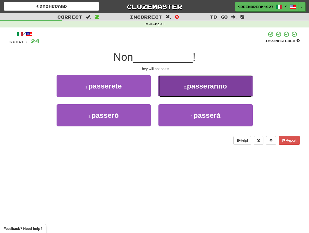
click at [178, 89] on button "2 . passeranno" at bounding box center [205, 86] width 94 height 22
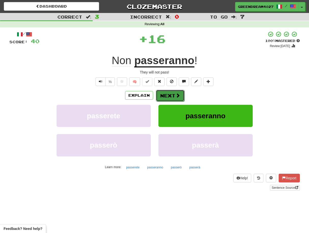
click at [165, 96] on button "Next" at bounding box center [170, 96] width 29 height 12
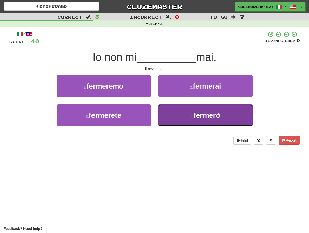
click at [179, 115] on button "4 . fermerò" at bounding box center [205, 115] width 94 height 22
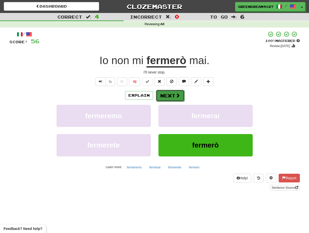
click at [170, 96] on button "Next" at bounding box center [170, 96] width 29 height 12
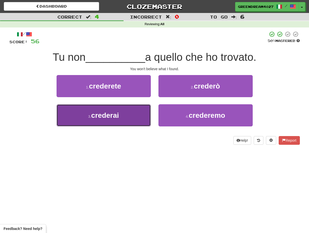
click at [131, 115] on button "3 . crederai" at bounding box center [104, 115] width 94 height 22
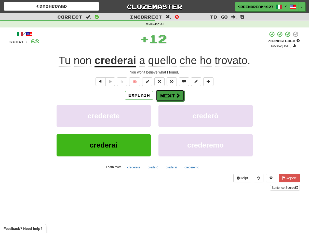
click at [165, 95] on button "Next" at bounding box center [170, 96] width 29 height 12
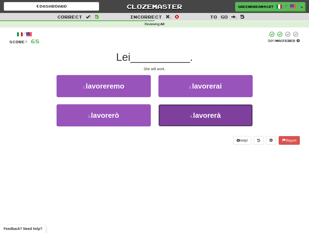
click at [181, 115] on button "4 . lavorerà" at bounding box center [205, 115] width 94 height 22
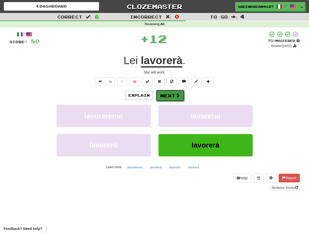
click at [169, 96] on button "Next" at bounding box center [170, 96] width 29 height 12
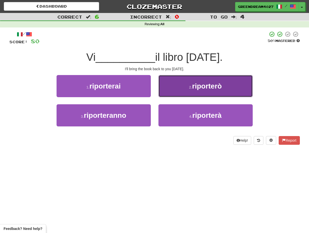
click at [183, 90] on button "2 . riporterò" at bounding box center [205, 86] width 94 height 22
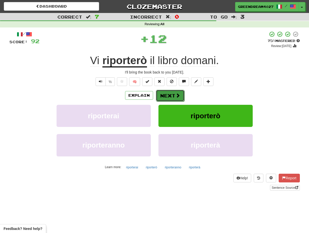
click at [172, 96] on button "Next" at bounding box center [170, 96] width 29 height 12
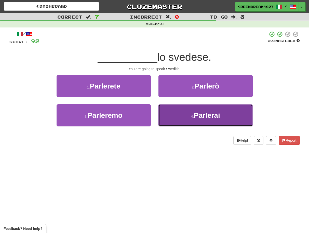
click at [182, 117] on button "4 . Parlerai" at bounding box center [205, 115] width 94 height 22
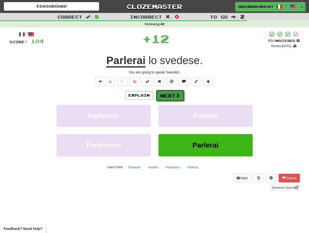
click at [171, 95] on button "Next" at bounding box center [170, 96] width 29 height 12
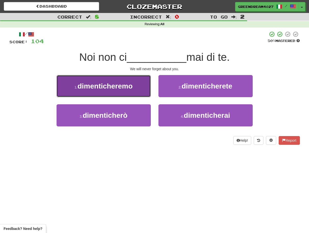
click at [112, 88] on span "dimenticheremo" at bounding box center [104, 86] width 55 height 8
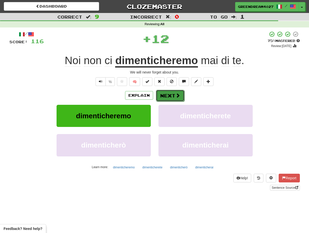
click at [170, 94] on button "Next" at bounding box center [170, 96] width 29 height 12
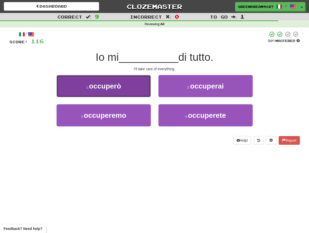
click at [126, 87] on button "1 . occuperò" at bounding box center [104, 86] width 94 height 22
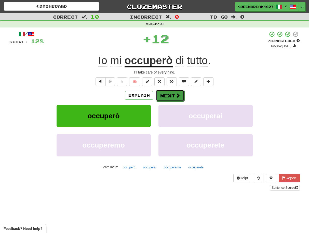
click at [170, 96] on button "Next" at bounding box center [170, 96] width 29 height 12
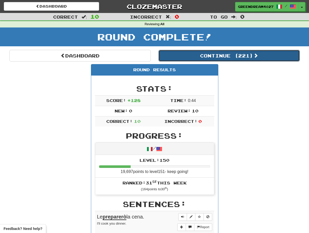
click at [215, 55] on button "Continue ( 221 )" at bounding box center [228, 56] width 141 height 12
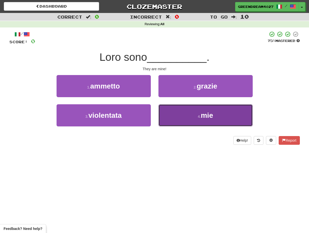
click at [190, 117] on button "4 . mie" at bounding box center [205, 115] width 94 height 22
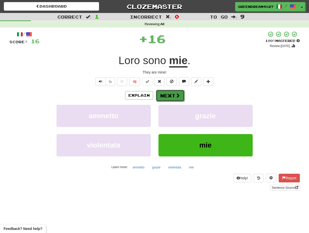
click at [171, 96] on button "Next" at bounding box center [170, 96] width 29 height 12
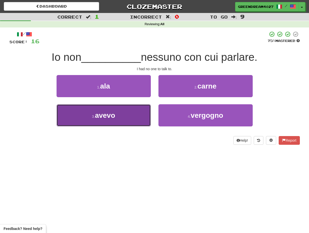
click at [132, 117] on button "3 . avevo" at bounding box center [104, 115] width 94 height 22
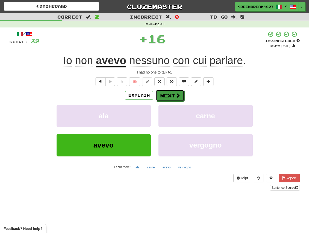
click at [166, 96] on button "Next" at bounding box center [170, 96] width 29 height 12
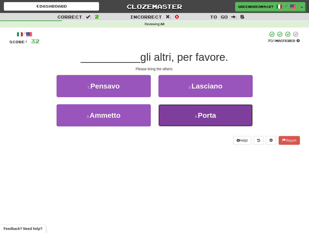
click at [180, 117] on button "4 . Porta" at bounding box center [205, 115] width 94 height 22
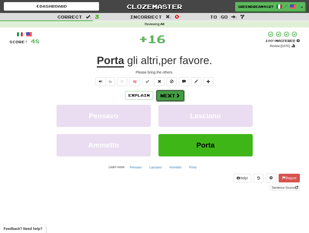
click at [169, 96] on button "Next" at bounding box center [170, 96] width 29 height 12
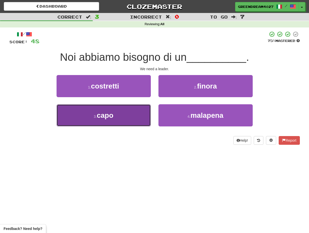
click at [130, 120] on button "3 . capo" at bounding box center [104, 115] width 94 height 22
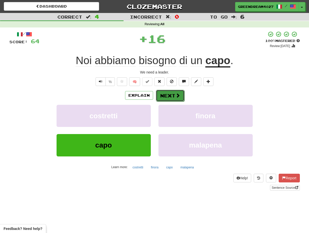
click at [164, 96] on button "Next" at bounding box center [170, 96] width 29 height 12
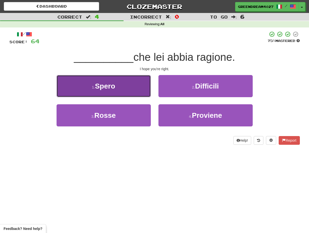
click at [125, 91] on button "1 . Spero" at bounding box center [104, 86] width 94 height 22
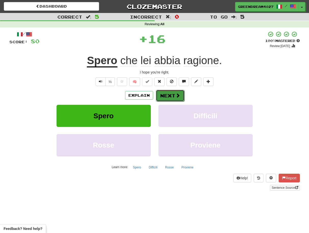
click at [164, 96] on button "Next" at bounding box center [170, 96] width 29 height 12
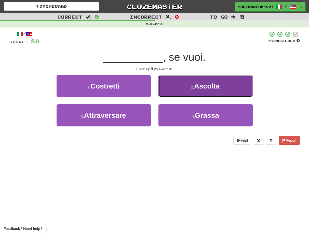
click at [173, 86] on button "2 . Ascolta" at bounding box center [205, 86] width 94 height 22
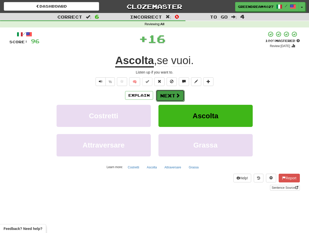
click at [168, 96] on button "Next" at bounding box center [170, 96] width 29 height 12
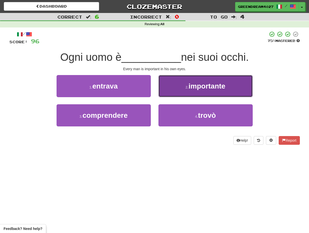
click at [176, 88] on button "2 . importante" at bounding box center [205, 86] width 94 height 22
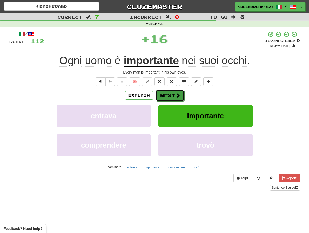
click at [167, 95] on button "Next" at bounding box center [170, 96] width 29 height 12
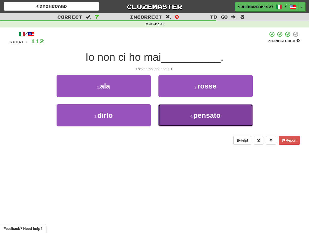
click at [174, 115] on button "4 . pensato" at bounding box center [205, 115] width 94 height 22
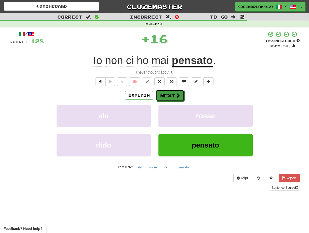
click at [166, 96] on button "Next" at bounding box center [170, 96] width 29 height 12
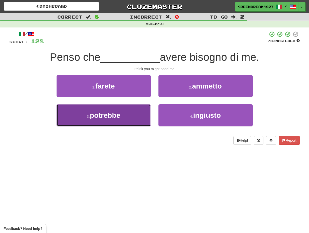
click at [115, 116] on span "potrebbe" at bounding box center [105, 116] width 31 height 8
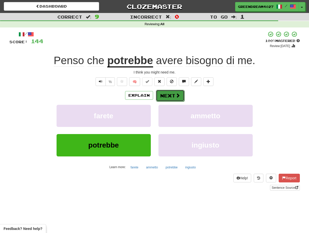
click at [169, 96] on button "Next" at bounding box center [170, 96] width 29 height 12
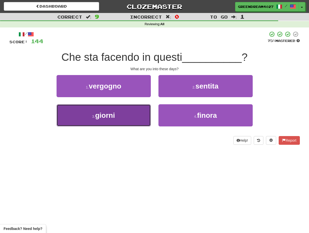
click at [136, 120] on button "3 . giorni" at bounding box center [104, 115] width 94 height 22
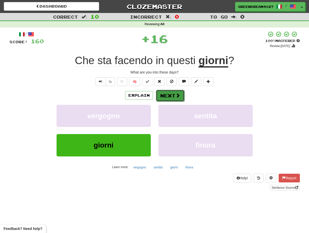
click at [168, 95] on button "Next" at bounding box center [170, 96] width 29 height 12
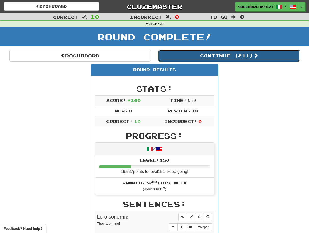
click at [220, 54] on button "Continue ( 211 )" at bounding box center [228, 56] width 141 height 12
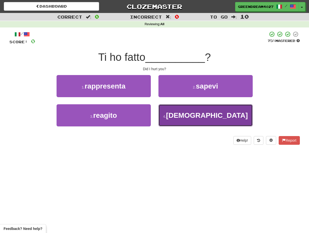
click at [172, 119] on button "4 . male" at bounding box center [205, 115] width 94 height 22
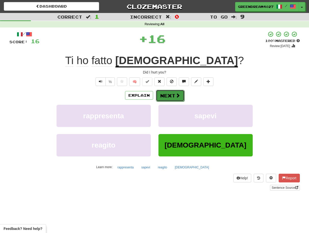
click at [166, 95] on button "Next" at bounding box center [170, 96] width 29 height 12
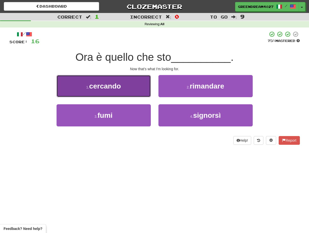
click at [122, 86] on button "1 . cercando" at bounding box center [104, 86] width 94 height 22
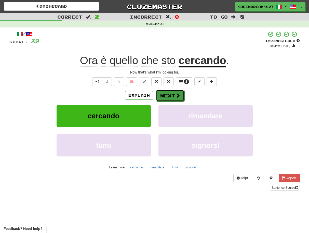
click at [168, 95] on button "Next" at bounding box center [170, 96] width 29 height 12
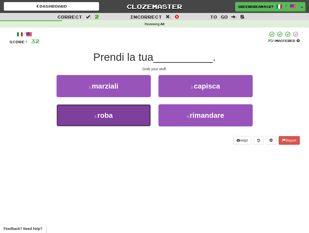
click at [134, 118] on button "3 . roba" at bounding box center [104, 115] width 94 height 22
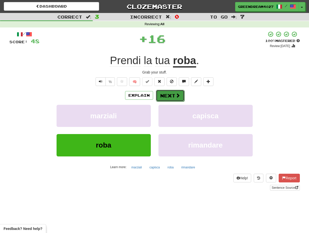
click at [173, 95] on button "Next" at bounding box center [170, 96] width 29 height 12
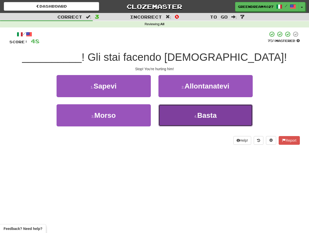
click at [188, 120] on button "4 . Basta" at bounding box center [205, 115] width 94 height 22
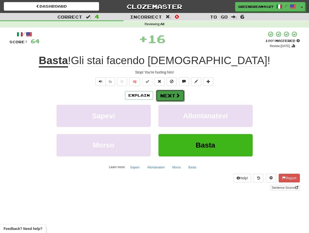
click at [170, 94] on button "Next" at bounding box center [170, 96] width 29 height 12
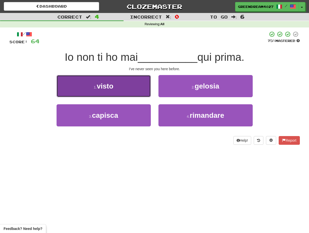
click at [125, 88] on button "1 . visto" at bounding box center [104, 86] width 94 height 22
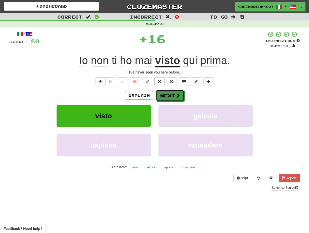
click at [171, 96] on button "Next" at bounding box center [170, 96] width 29 height 12
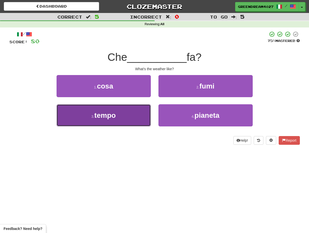
click at [134, 121] on button "3 . tempo" at bounding box center [104, 115] width 94 height 22
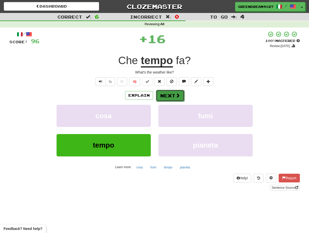
click at [166, 94] on button "Next" at bounding box center [170, 96] width 29 height 12
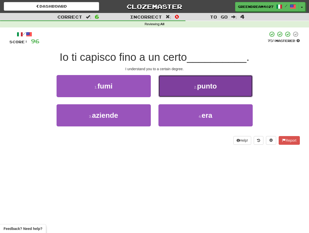
click at [181, 88] on button "2 . punto" at bounding box center [205, 86] width 94 height 22
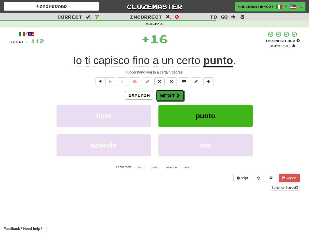
click at [171, 97] on button "Next" at bounding box center [170, 96] width 29 height 12
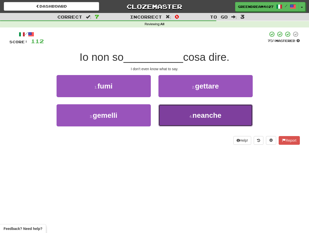
click at [181, 116] on button "4 . neanche" at bounding box center [205, 115] width 94 height 22
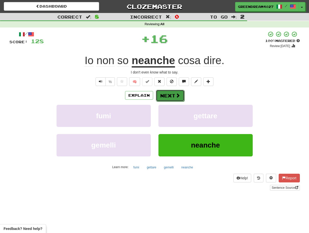
click at [173, 97] on button "Next" at bounding box center [170, 96] width 29 height 12
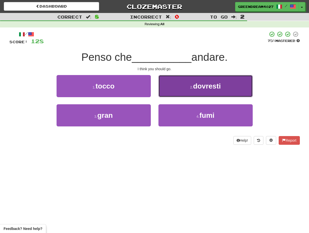
click at [195, 88] on span "dovresti" at bounding box center [207, 86] width 28 height 8
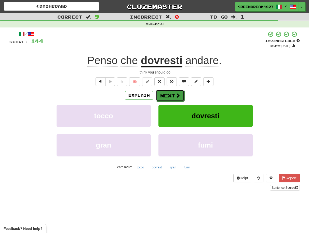
click at [170, 96] on button "Next" at bounding box center [170, 96] width 29 height 12
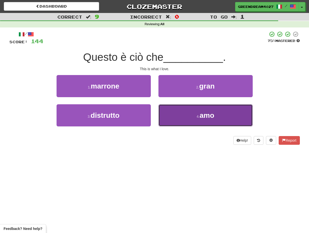
click at [176, 113] on button "4 . amo" at bounding box center [205, 115] width 94 height 22
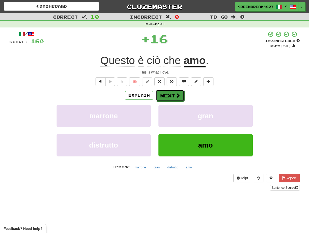
click at [176, 96] on span at bounding box center [177, 95] width 5 height 5
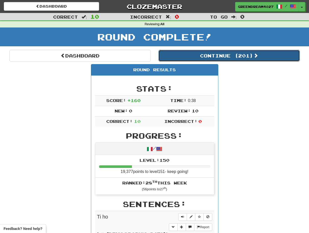
click at [227, 55] on button "Continue ( 201 )" at bounding box center [228, 56] width 141 height 12
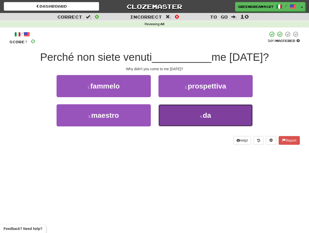
click at [186, 115] on button "4 . da" at bounding box center [205, 115] width 94 height 22
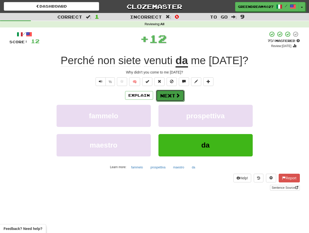
click at [171, 96] on button "Next" at bounding box center [170, 96] width 29 height 12
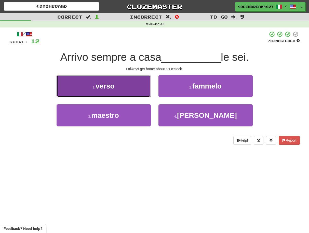
click at [125, 89] on button "1 . verso" at bounding box center [104, 86] width 94 height 22
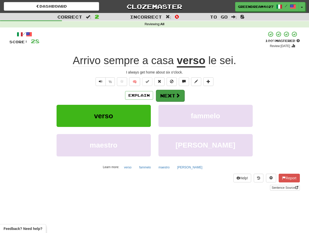
click at [167, 96] on button "Next" at bounding box center [170, 96] width 29 height 12
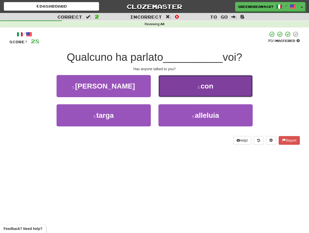
click at [190, 88] on button "2 . con" at bounding box center [205, 86] width 94 height 22
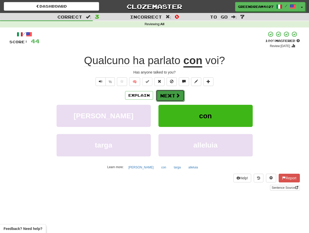
click at [171, 97] on button "Next" at bounding box center [170, 96] width 29 height 12
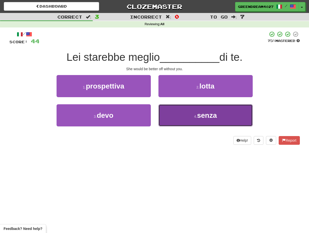
click at [184, 117] on button "4 . senza" at bounding box center [205, 115] width 94 height 22
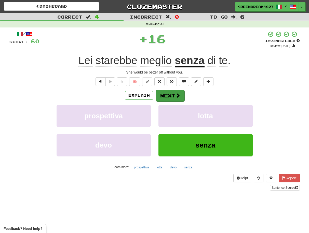
click at [170, 95] on button "Next" at bounding box center [170, 96] width 29 height 12
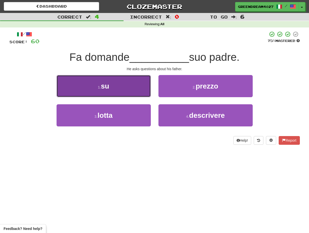
click at [130, 89] on button "1 . su" at bounding box center [104, 86] width 94 height 22
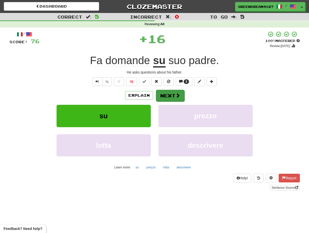
click at [168, 95] on button "Next" at bounding box center [170, 96] width 29 height 12
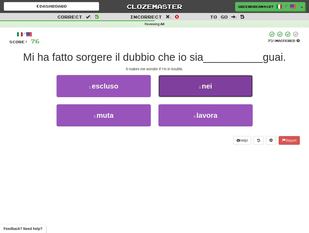
click at [188, 87] on button "2 . nei" at bounding box center [205, 86] width 94 height 22
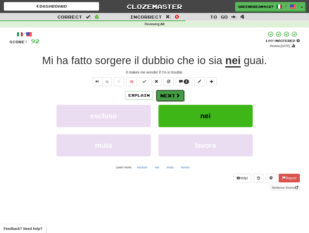
click at [165, 95] on button "Next" at bounding box center [170, 96] width 29 height 12
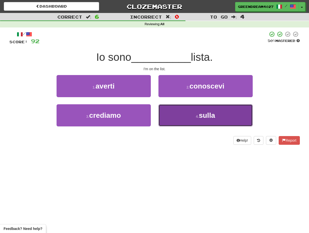
click at [174, 117] on button "4 . sulla" at bounding box center [205, 115] width 94 height 22
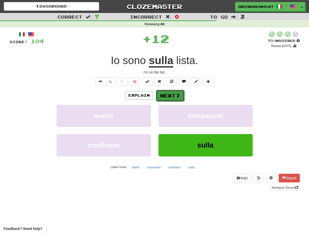
click at [168, 96] on button "Next" at bounding box center [170, 96] width 29 height 12
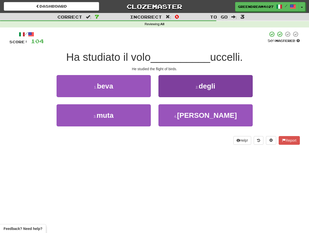
click at [181, 91] on button "2 . degli" at bounding box center [205, 86] width 94 height 22
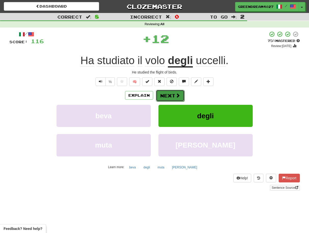
click at [171, 96] on button "Next" at bounding box center [170, 96] width 29 height 12
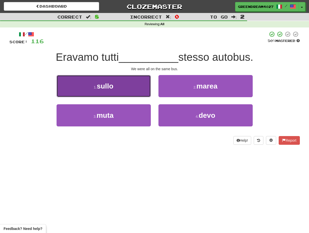
click at [133, 89] on button "1 . sullo" at bounding box center [104, 86] width 94 height 22
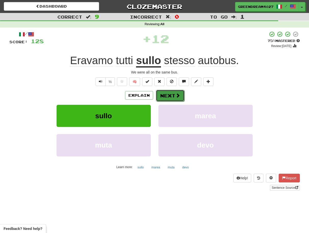
click at [170, 96] on button "Next" at bounding box center [170, 96] width 29 height 12
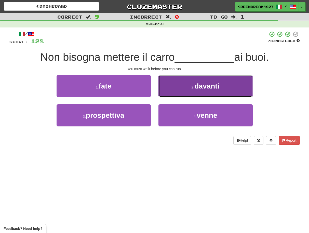
click at [182, 91] on button "2 . davanti" at bounding box center [205, 86] width 94 height 22
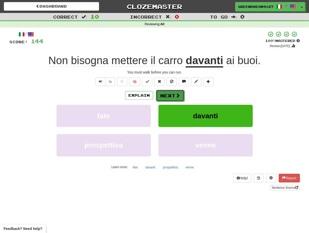
click at [174, 95] on button "Next" at bounding box center [170, 96] width 29 height 12
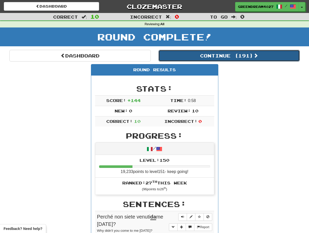
click at [217, 55] on button "Continue ( 191 )" at bounding box center [228, 56] width 141 height 12
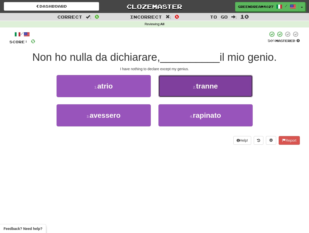
click at [179, 91] on button "2 . tranne" at bounding box center [205, 86] width 94 height 22
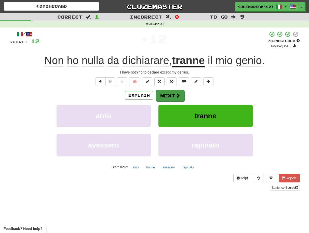
click at [171, 96] on button "Next" at bounding box center [170, 96] width 29 height 12
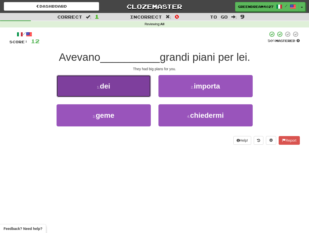
click at [130, 88] on button "1 . dei" at bounding box center [104, 86] width 94 height 22
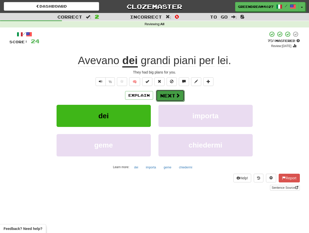
click at [170, 96] on button "Next" at bounding box center [170, 96] width 29 height 12
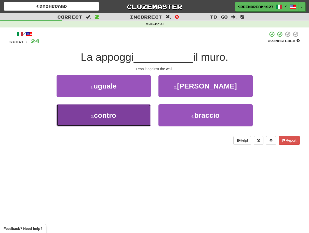
click at [142, 120] on button "3 . contro" at bounding box center [104, 115] width 94 height 22
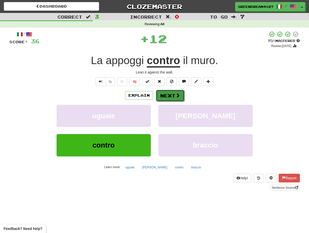
click at [166, 95] on button "Next" at bounding box center [170, 96] width 29 height 12
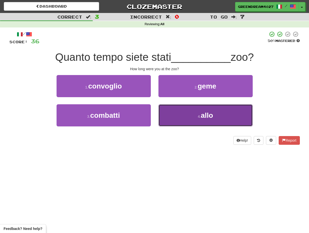
click at [173, 115] on button "4 . allo" at bounding box center [205, 115] width 94 height 22
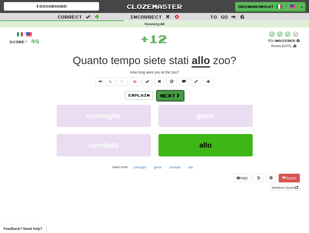
click at [165, 95] on button "Next" at bounding box center [170, 96] width 29 height 12
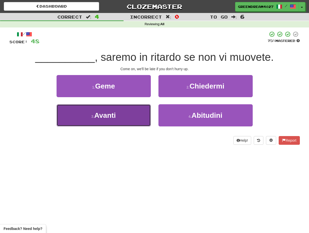
click at [132, 119] on button "3 . Avanti" at bounding box center [104, 115] width 94 height 22
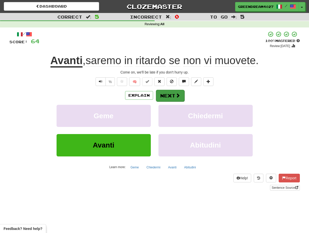
click at [172, 95] on button "Next" at bounding box center [170, 96] width 29 height 12
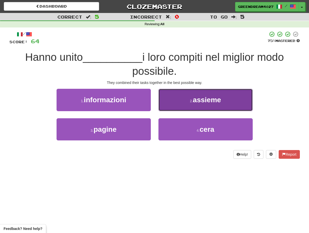
click at [180, 102] on button "2 . assieme" at bounding box center [205, 100] width 94 height 22
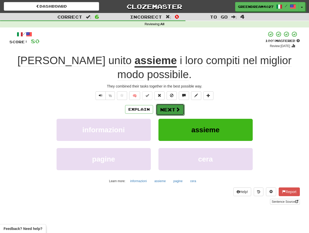
click at [165, 108] on button "Next" at bounding box center [170, 110] width 29 height 12
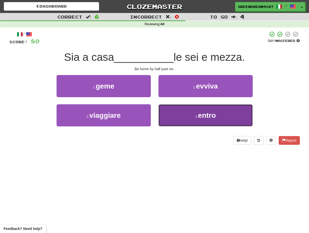
click at [179, 116] on button "4 . entro" at bounding box center [205, 115] width 94 height 22
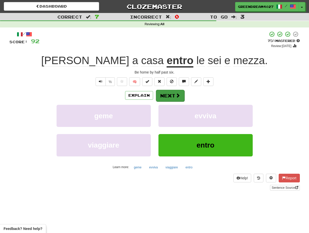
click at [174, 95] on button "Next" at bounding box center [170, 96] width 29 height 12
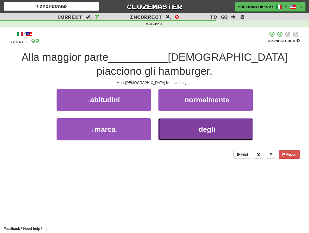
click at [173, 134] on button "4 . degli" at bounding box center [205, 129] width 94 height 22
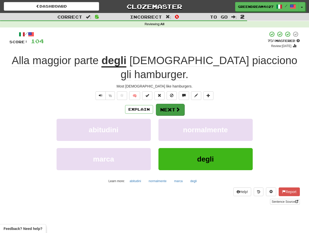
click at [164, 104] on button "Next" at bounding box center [170, 110] width 29 height 12
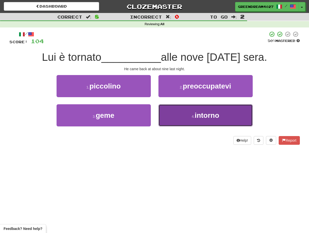
click at [188, 118] on button "4 . intorno" at bounding box center [205, 115] width 94 height 22
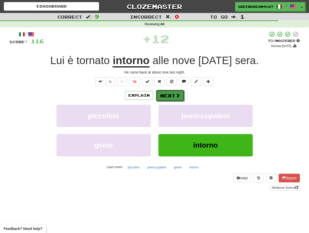
click at [168, 96] on button "Next" at bounding box center [170, 96] width 29 height 12
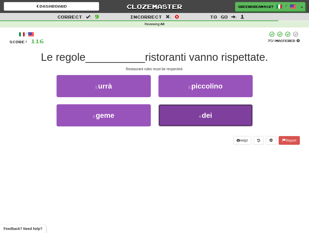
click at [182, 120] on button "4 . dei" at bounding box center [205, 115] width 94 height 22
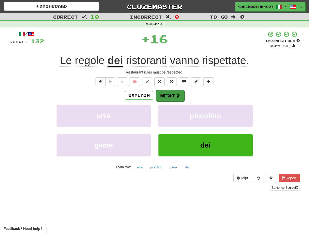
click at [172, 95] on button "Next" at bounding box center [170, 96] width 29 height 12
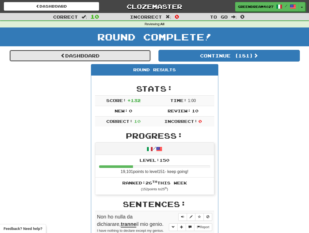
click at [74, 55] on link "Dashboard" at bounding box center [79, 56] width 141 height 12
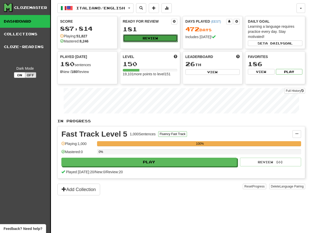
click at [150, 38] on button "Review" at bounding box center [150, 38] width 55 height 8
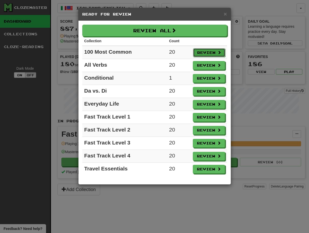
click at [201, 51] on button "Review" at bounding box center [209, 52] width 32 height 9
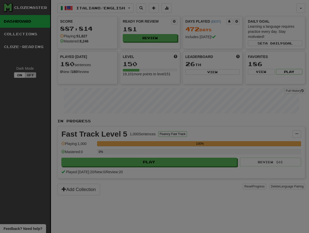
select select "**"
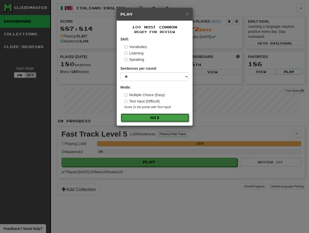
click at [161, 119] on button "Go" at bounding box center [155, 118] width 68 height 9
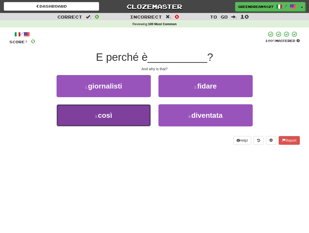
click at [132, 116] on button "3 . così" at bounding box center [104, 115] width 94 height 22
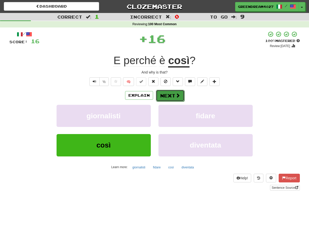
click at [166, 95] on button "Next" at bounding box center [170, 96] width 29 height 12
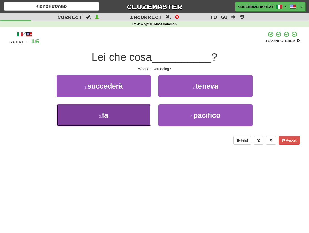
click at [135, 120] on button "3 . fa" at bounding box center [104, 115] width 94 height 22
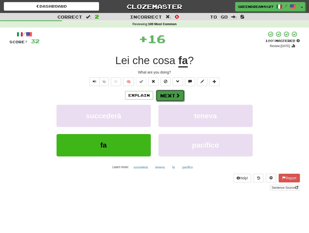
click at [165, 96] on button "Next" at bounding box center [170, 96] width 29 height 12
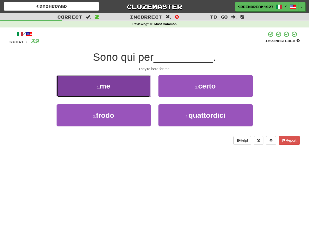
click at [125, 87] on button "1 . me" at bounding box center [104, 86] width 94 height 22
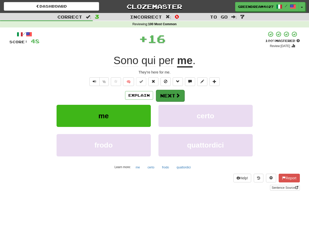
click at [166, 95] on button "Next" at bounding box center [170, 96] width 29 height 12
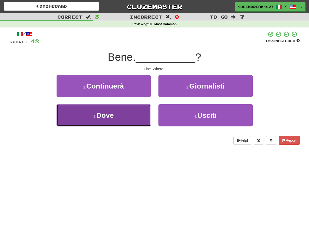
click at [136, 117] on button "3 . Dove" at bounding box center [104, 115] width 94 height 22
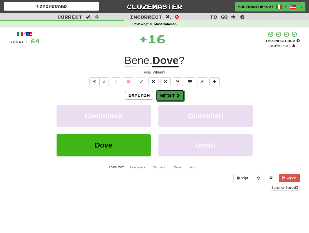
click at [166, 97] on button "Next" at bounding box center [170, 96] width 29 height 12
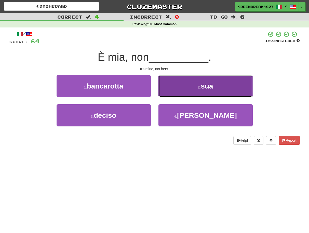
click at [179, 89] on button "2 . sua" at bounding box center [205, 86] width 94 height 22
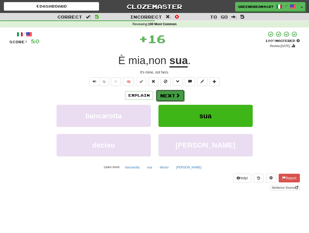
click at [168, 94] on button "Next" at bounding box center [170, 96] width 29 height 12
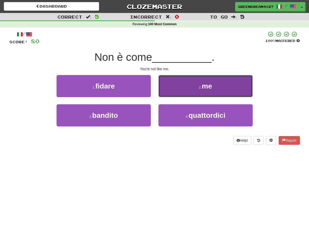
click at [182, 89] on button "2 . me" at bounding box center [205, 86] width 94 height 22
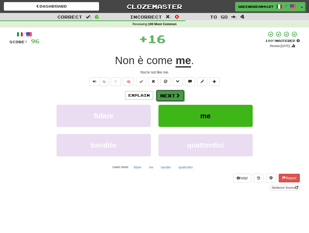
click at [172, 94] on button "Next" at bounding box center [170, 96] width 29 height 12
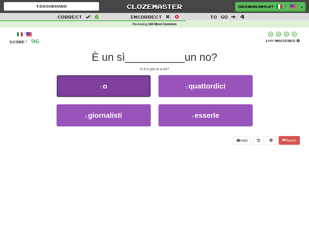
click at [136, 92] on button "1 . o" at bounding box center [104, 86] width 94 height 22
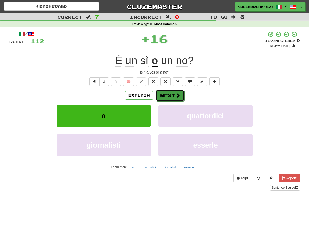
click at [170, 95] on button "Next" at bounding box center [170, 96] width 29 height 12
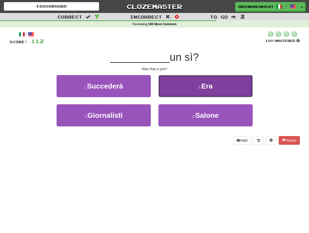
click at [185, 89] on button "2 . Era" at bounding box center [205, 86] width 94 height 22
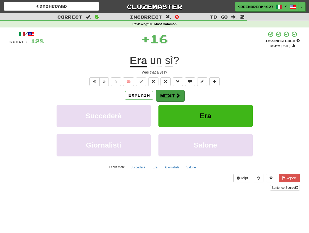
click at [173, 96] on button "Next" at bounding box center [170, 96] width 29 height 12
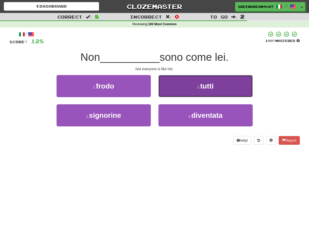
click at [186, 87] on button "2 . tutti" at bounding box center [205, 86] width 94 height 22
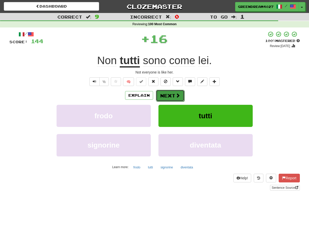
click at [173, 94] on button "Next" at bounding box center [170, 96] width 29 height 12
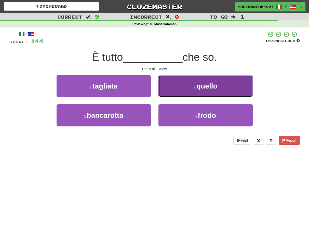
click at [191, 88] on button "2 . quello" at bounding box center [205, 86] width 94 height 22
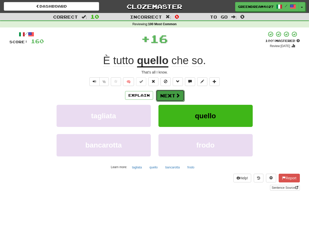
click at [171, 96] on button "Next" at bounding box center [170, 96] width 29 height 12
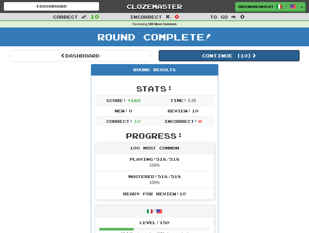
click at [201, 55] on button "Continue ( 10 )" at bounding box center [228, 56] width 141 height 12
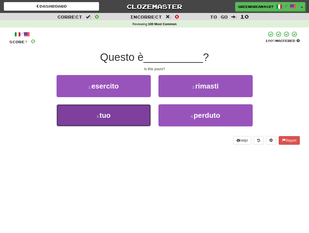
click at [129, 123] on button "3 . tuo" at bounding box center [104, 115] width 94 height 22
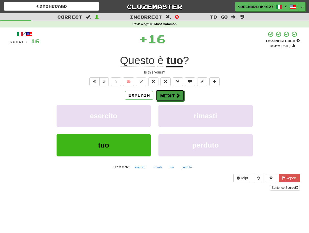
click at [167, 95] on button "Next" at bounding box center [170, 96] width 29 height 12
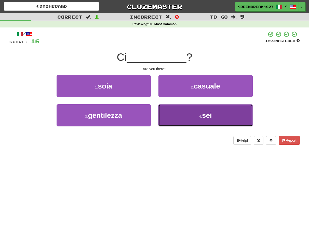
click at [185, 115] on button "4 . sei" at bounding box center [205, 115] width 94 height 22
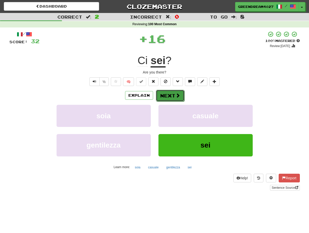
click at [175, 96] on span at bounding box center [177, 95] width 5 height 5
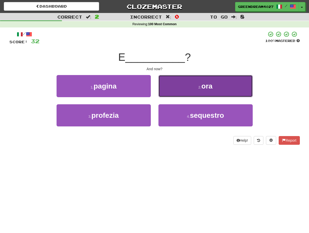
click at [178, 89] on button "2 . ora" at bounding box center [205, 86] width 94 height 22
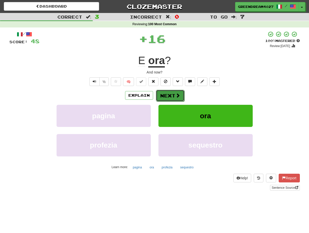
click at [166, 96] on button "Next" at bounding box center [170, 96] width 29 height 12
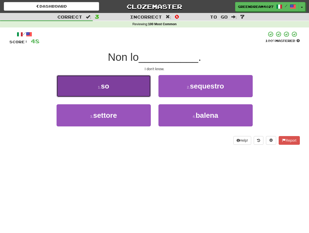
click at [136, 86] on button "1 . so" at bounding box center [104, 86] width 94 height 22
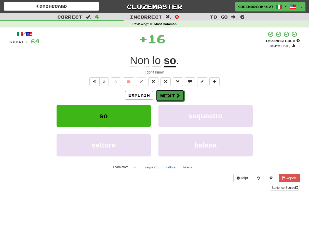
click at [168, 94] on button "Next" at bounding box center [170, 96] width 29 height 12
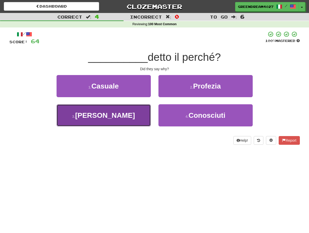
click at [137, 112] on button "3 . Hanno" at bounding box center [104, 115] width 94 height 22
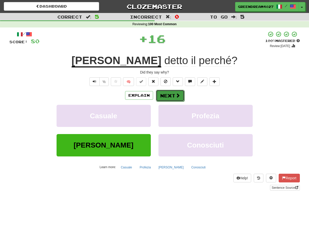
click at [167, 95] on button "Next" at bounding box center [170, 96] width 29 height 12
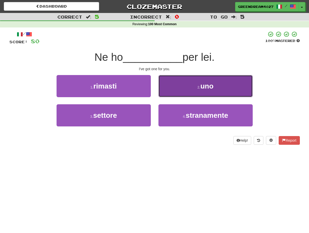
click at [180, 88] on button "2 . uno" at bounding box center [205, 86] width 94 height 22
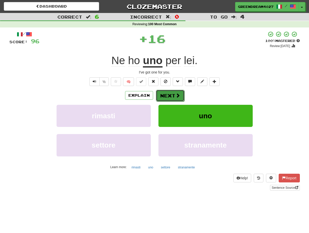
click at [168, 94] on button "Next" at bounding box center [170, 96] width 29 height 12
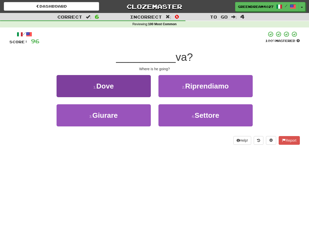
click at [134, 86] on button "1 . Dove" at bounding box center [104, 86] width 94 height 22
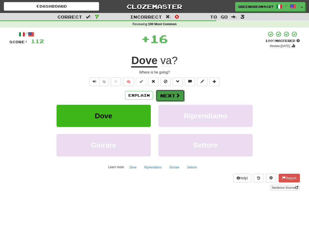
click at [167, 92] on button "Next" at bounding box center [170, 96] width 29 height 12
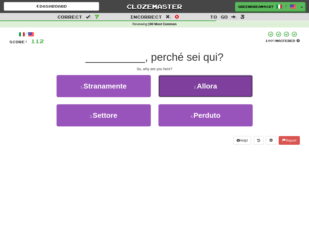
click at [178, 84] on button "2 . Allora" at bounding box center [205, 86] width 94 height 22
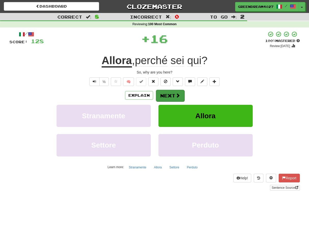
click at [169, 94] on button "Next" at bounding box center [170, 96] width 29 height 12
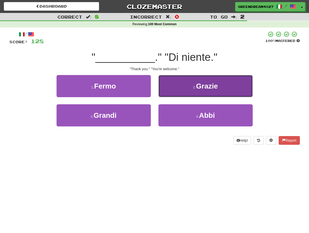
click at [184, 90] on button "2 . Grazie" at bounding box center [205, 86] width 94 height 22
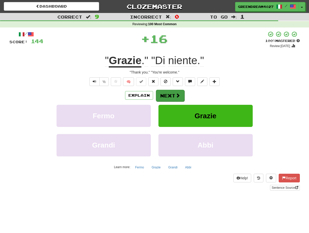
click at [171, 95] on button "Next" at bounding box center [170, 96] width 29 height 12
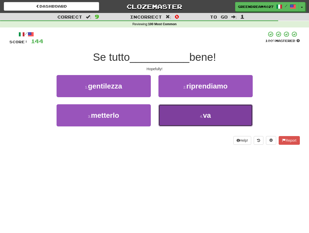
click at [175, 119] on button "4 . va" at bounding box center [205, 115] width 94 height 22
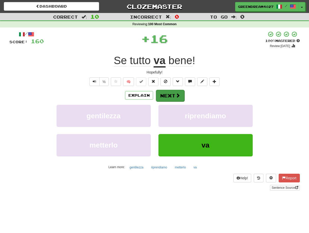
click at [167, 95] on button "Next" at bounding box center [170, 96] width 29 height 12
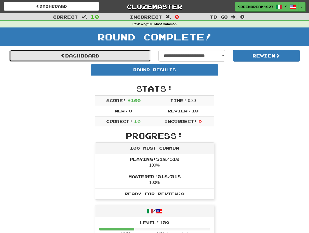
click at [111, 56] on link "Dashboard" at bounding box center [79, 56] width 141 height 12
